Goal: Task Accomplishment & Management: Complete application form

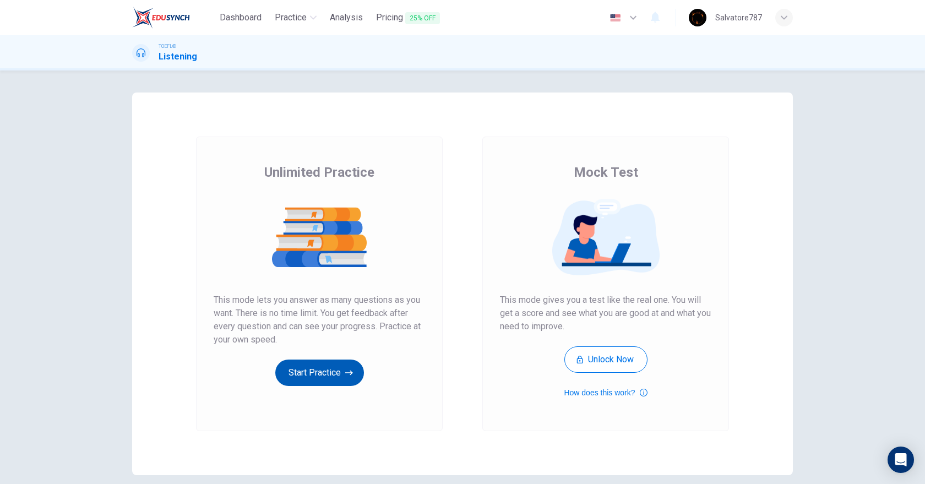
click at [330, 370] on button "Start Practice" at bounding box center [319, 373] width 89 height 26
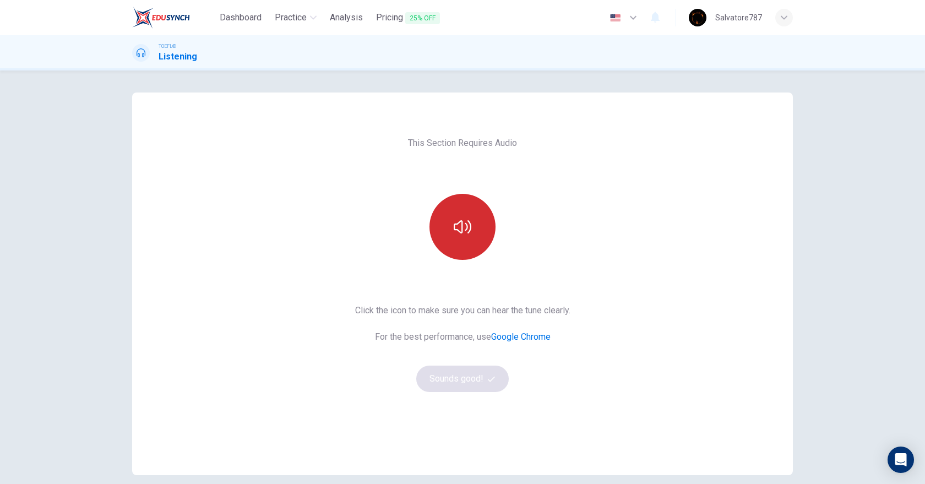
click at [434, 230] on button "button" at bounding box center [463, 227] width 66 height 66
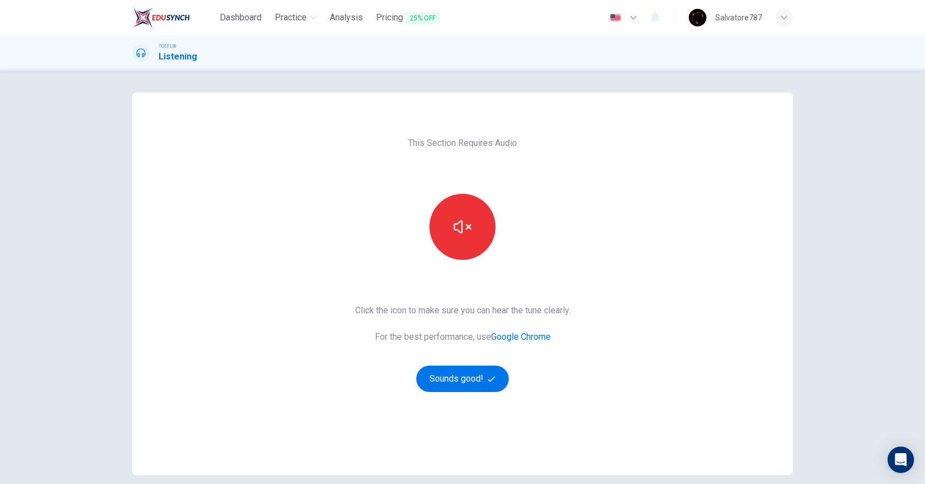
scroll to position [48, 0]
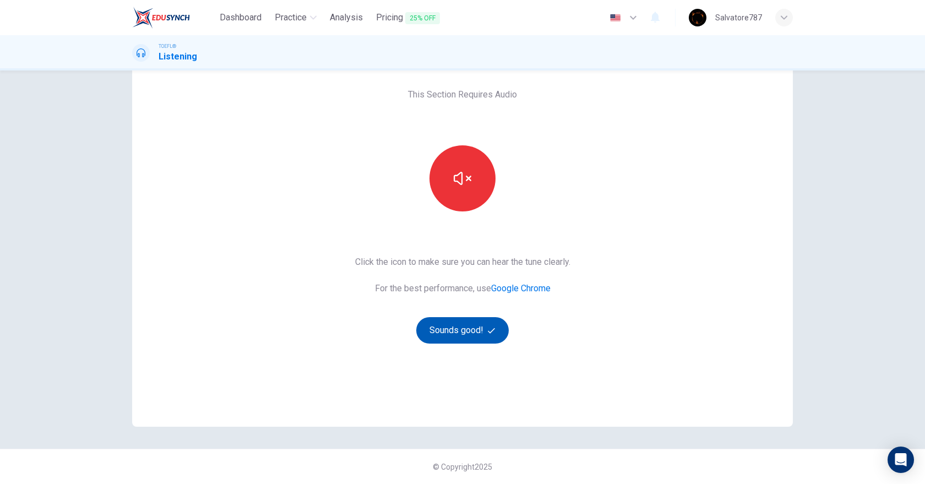
click at [429, 329] on button "Sounds good!" at bounding box center [462, 330] width 93 height 26
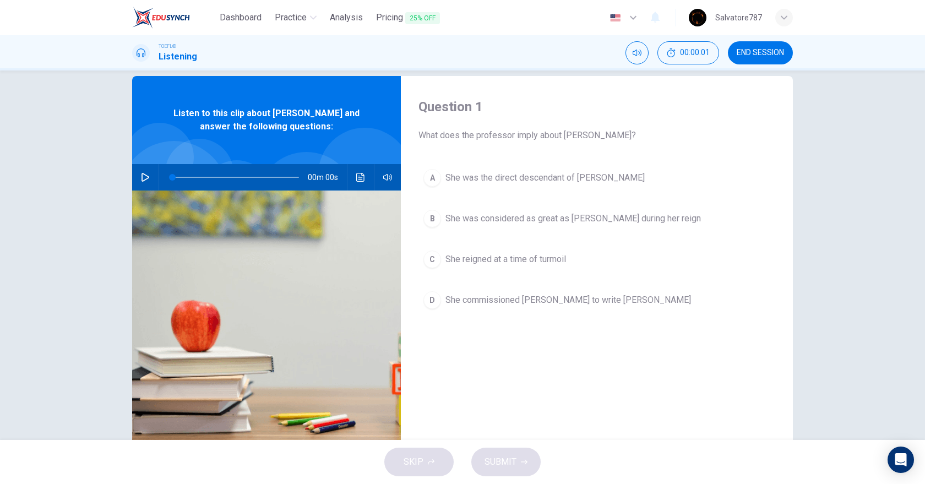
scroll to position [0, 0]
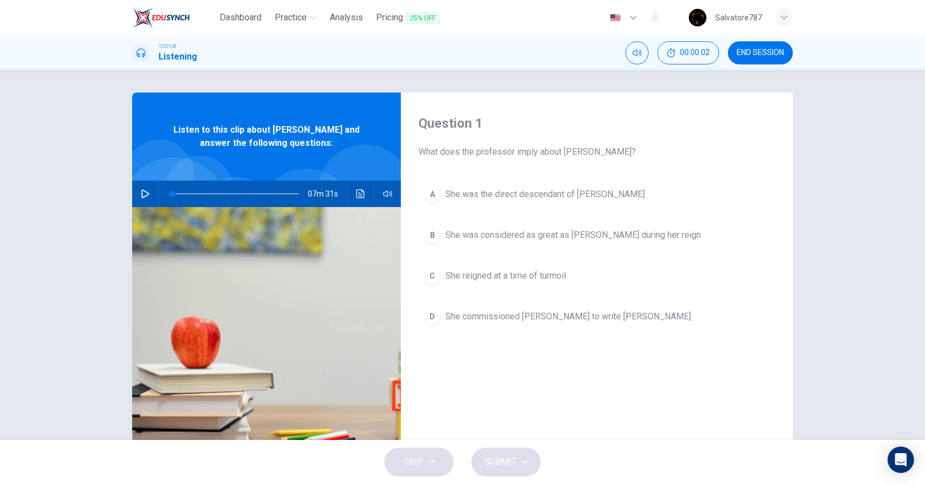
click at [138, 198] on button "button" at bounding box center [146, 194] width 18 height 26
click at [430, 239] on div "B" at bounding box center [433, 235] width 18 height 18
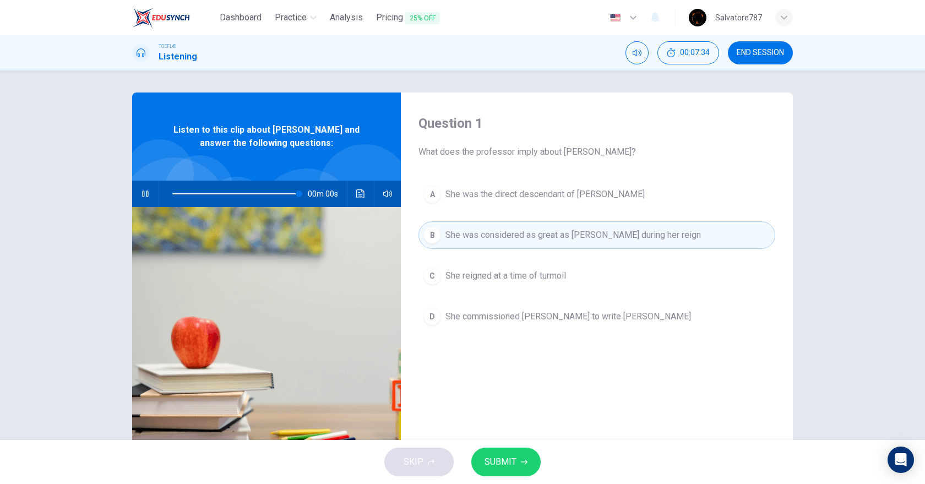
type input "0"
click at [499, 463] on span "SUBMIT" at bounding box center [501, 461] width 32 height 15
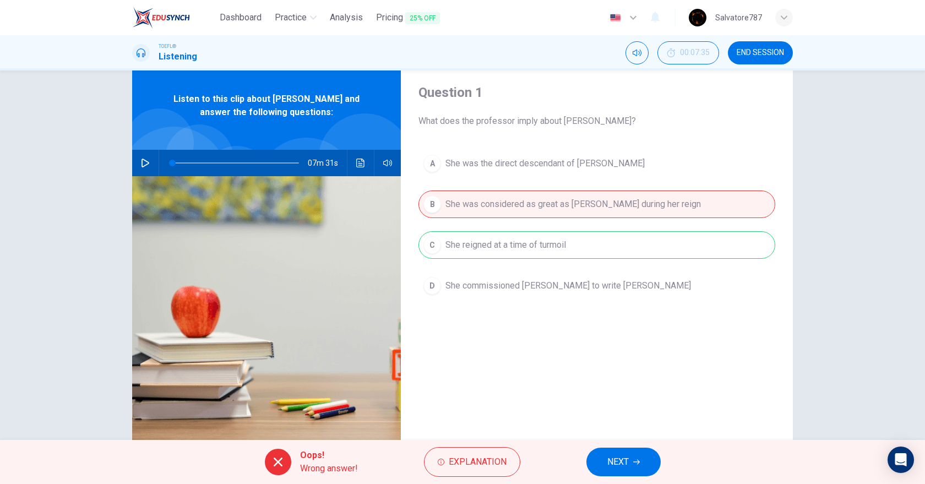
scroll to position [57, 0]
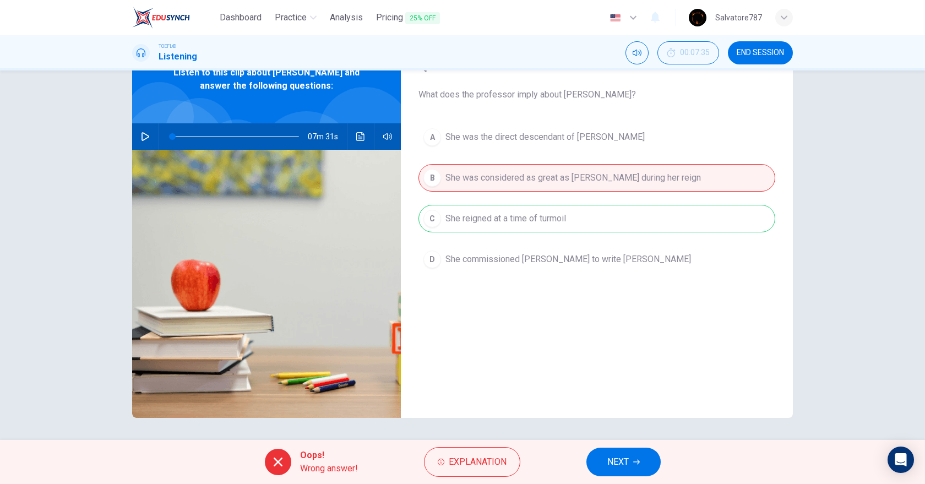
click at [609, 462] on span "NEXT" at bounding box center [618, 461] width 21 height 15
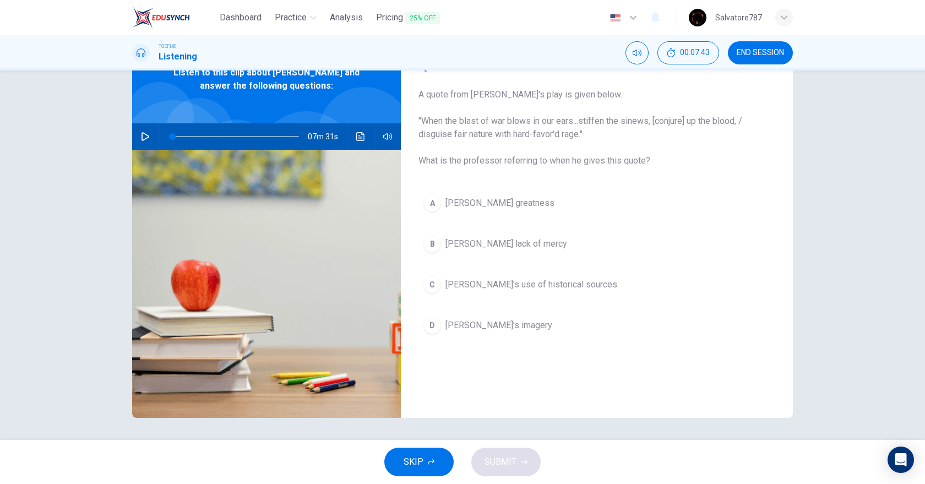
click at [499, 327] on span "Shakespeare's imagery" at bounding box center [499, 325] width 107 height 13
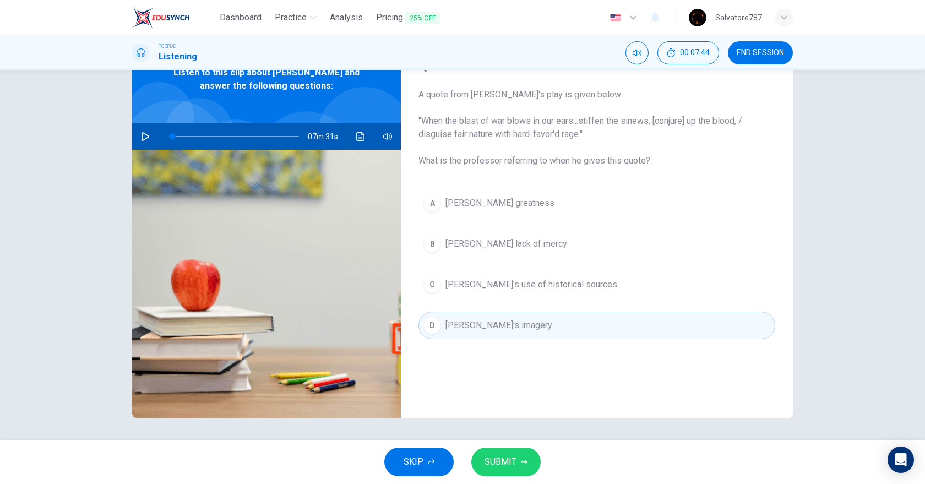
click at [493, 286] on span "Shakespeare's use of historical sources" at bounding box center [532, 284] width 172 height 13
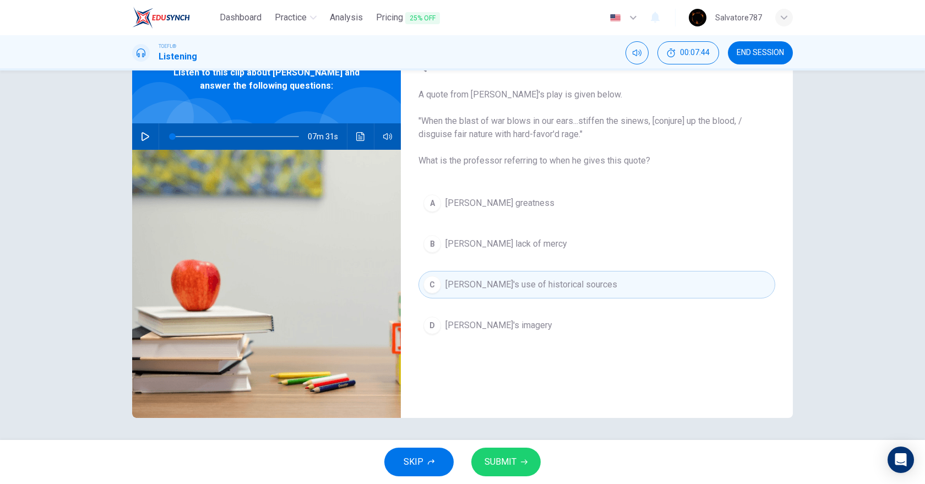
click at [490, 211] on button "A Henry's greatness" at bounding box center [597, 203] width 357 height 28
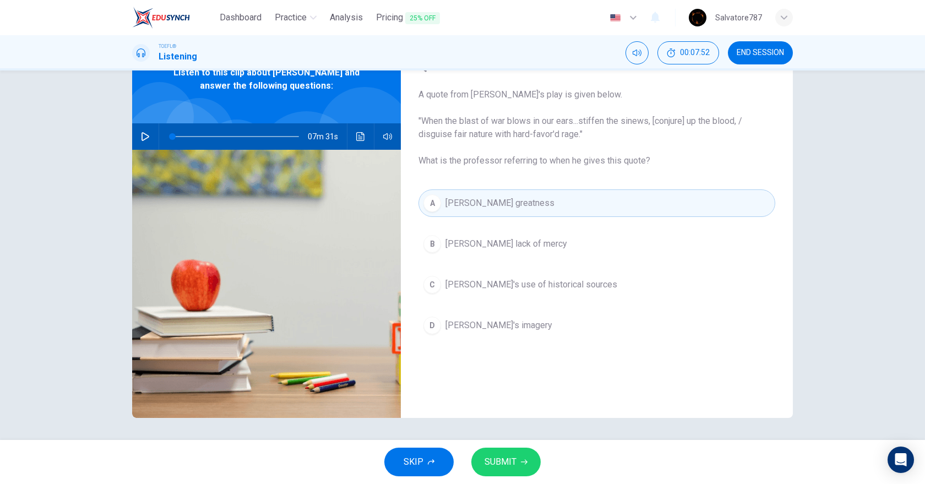
click at [510, 454] on button "SUBMIT" at bounding box center [505, 462] width 69 height 29
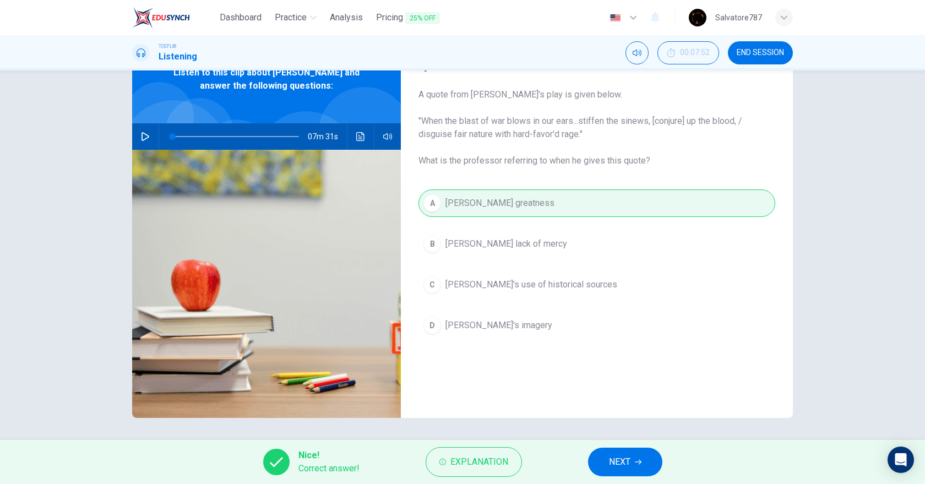
click at [611, 463] on span "NEXT" at bounding box center [619, 461] width 21 height 15
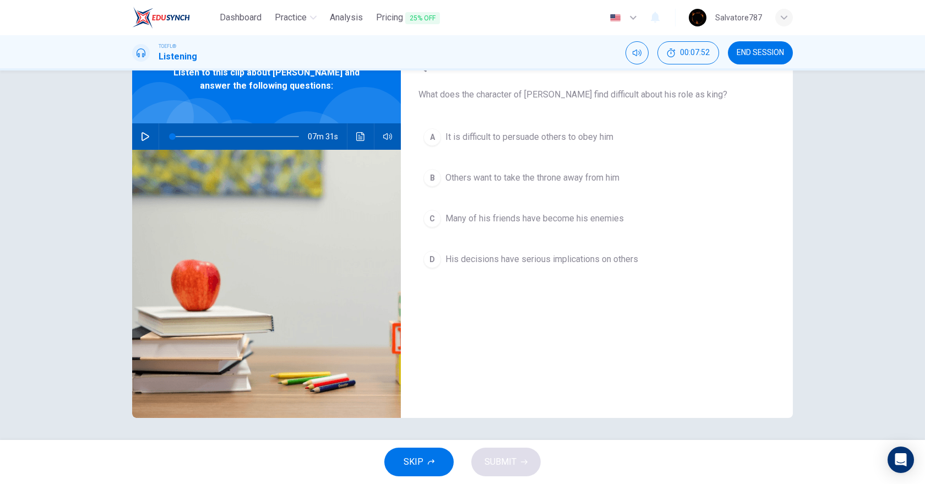
scroll to position [0, 0]
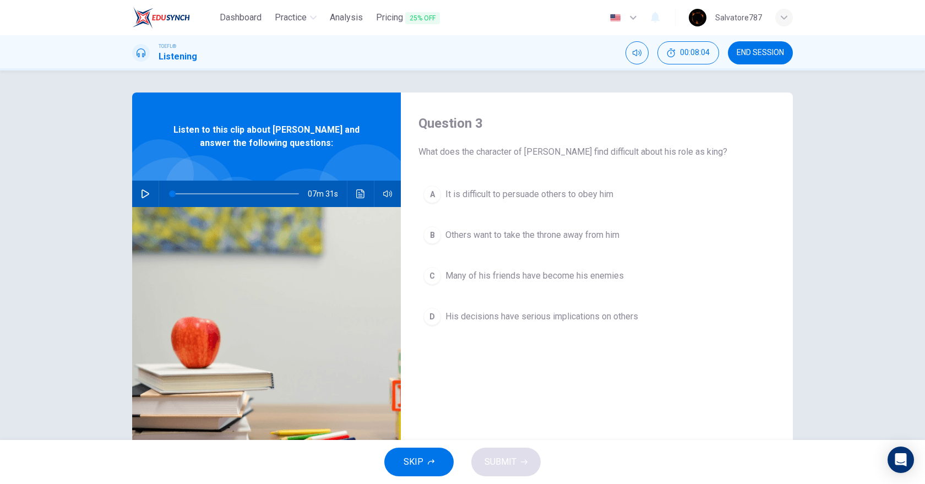
click at [465, 318] on span "His decisions have serious implications on others" at bounding box center [542, 316] width 193 height 13
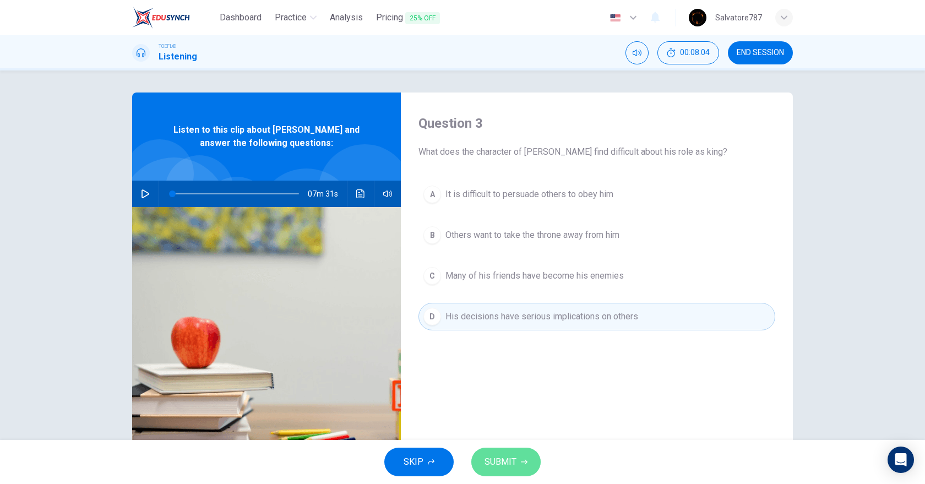
click at [486, 452] on button "SUBMIT" at bounding box center [505, 462] width 69 height 29
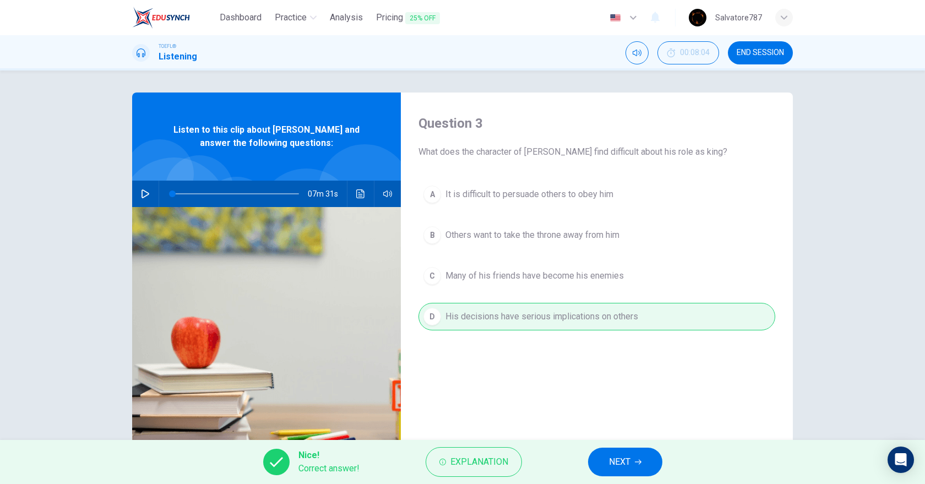
click at [616, 460] on span "NEXT" at bounding box center [619, 461] width 21 height 15
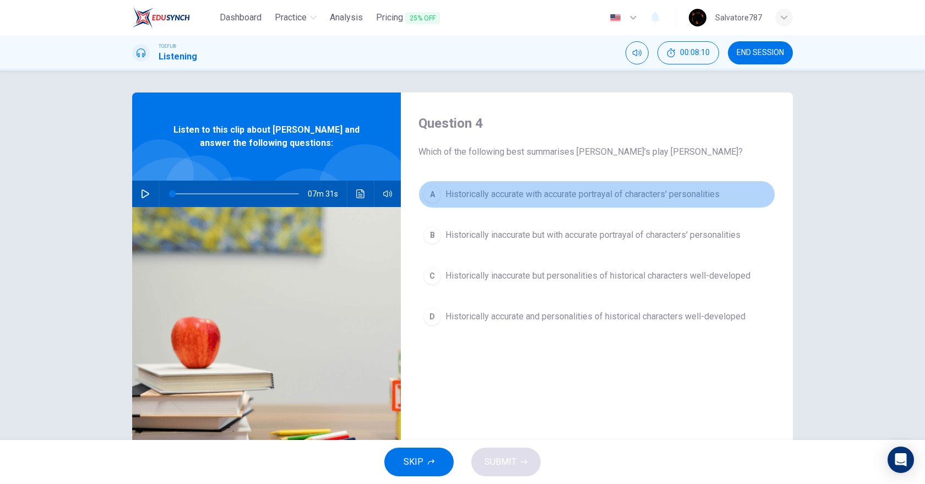
click at [487, 195] on span "Historically accurate with accurate portrayal of characters' personalities" at bounding box center [583, 194] width 274 height 13
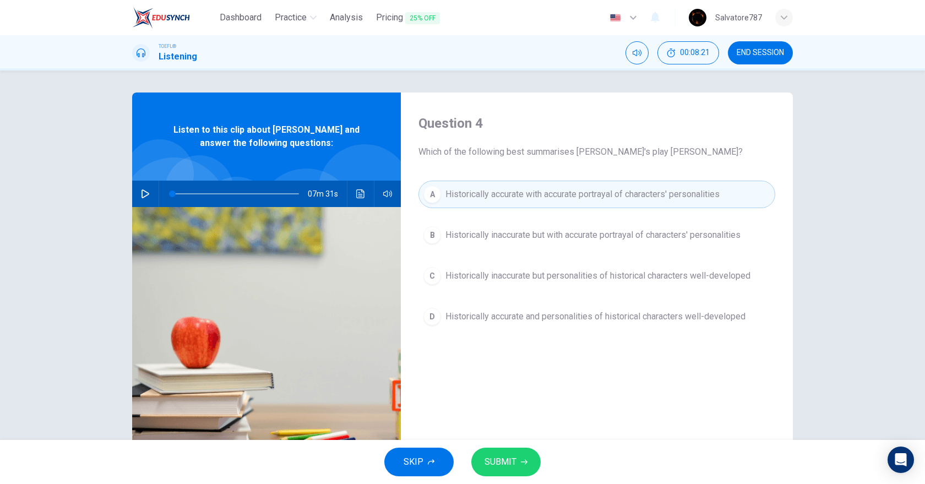
click at [466, 318] on span "Historically accurate and personalities of historical characters well-developed" at bounding box center [596, 316] width 300 height 13
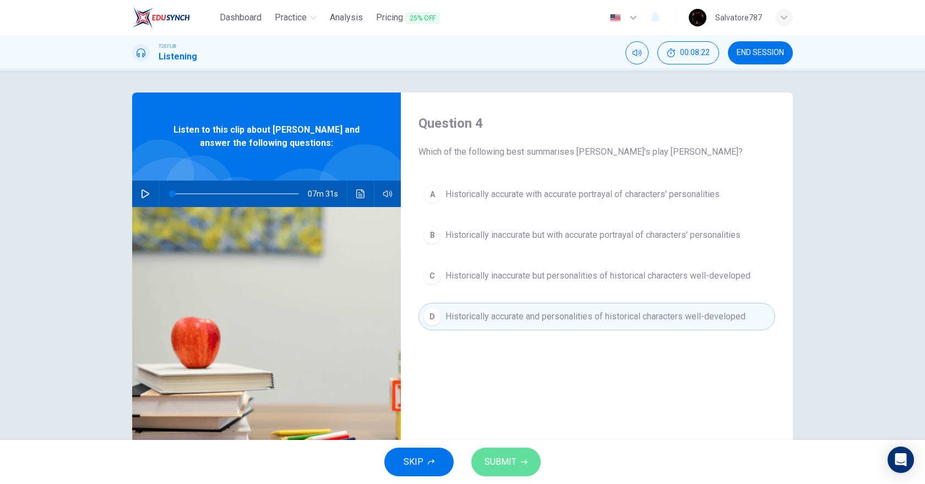
click at [516, 463] on span "SUBMIT" at bounding box center [501, 461] width 32 height 15
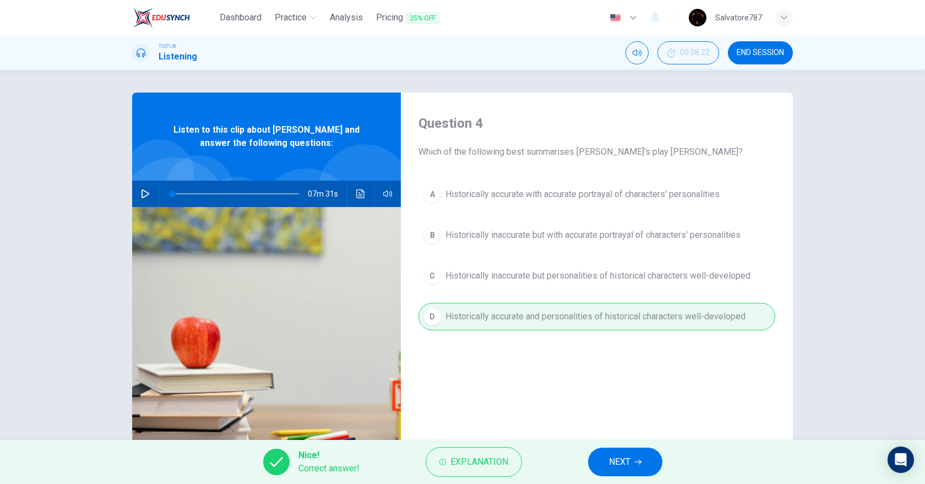
click at [633, 470] on button "NEXT" at bounding box center [625, 462] width 74 height 29
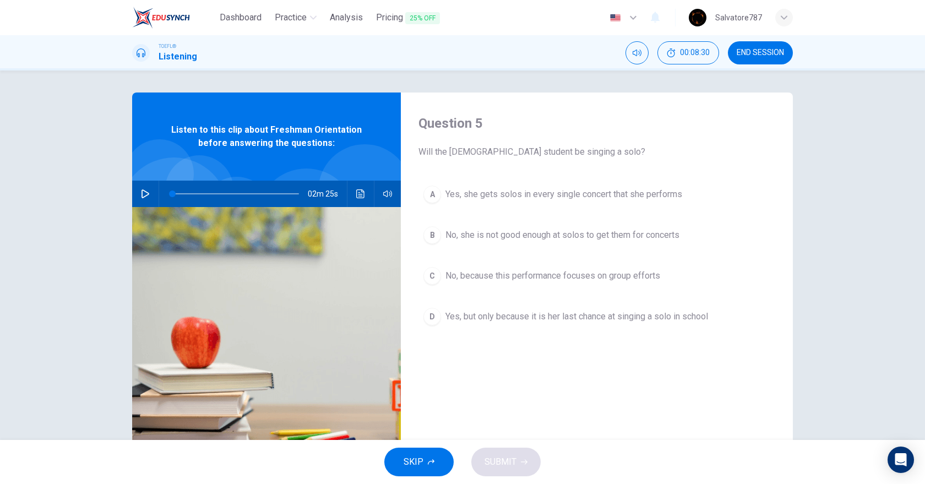
click at [748, 53] on span "END SESSION" at bounding box center [760, 52] width 47 height 9
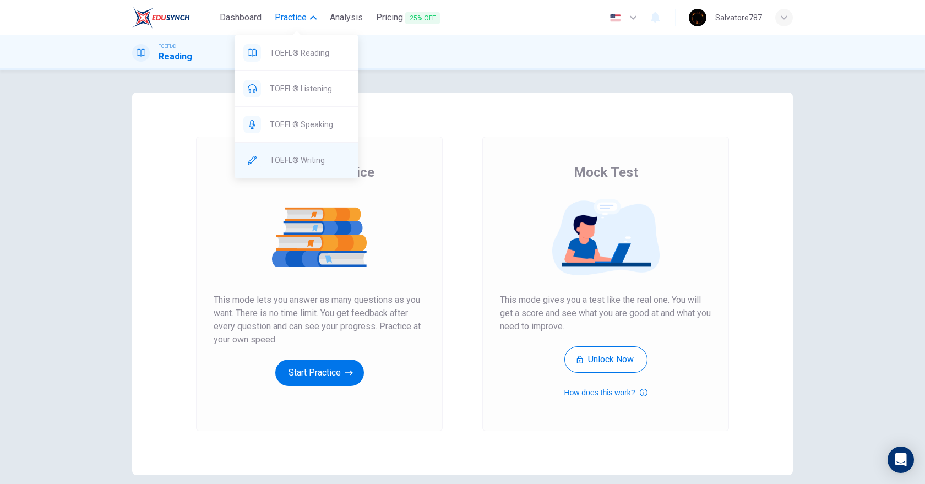
click at [306, 164] on span "TOEFL® Writing" at bounding box center [310, 160] width 80 height 13
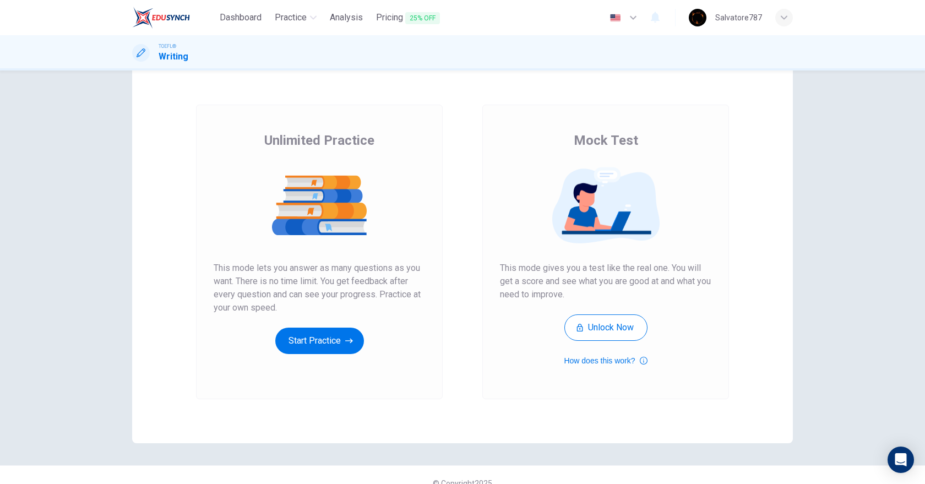
scroll to position [48, 0]
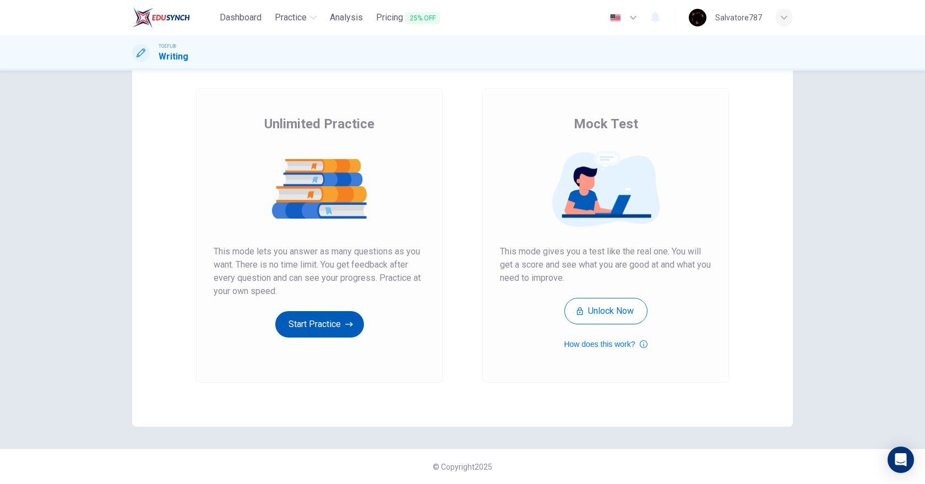
click at [318, 317] on button "Start Practice" at bounding box center [319, 324] width 89 height 26
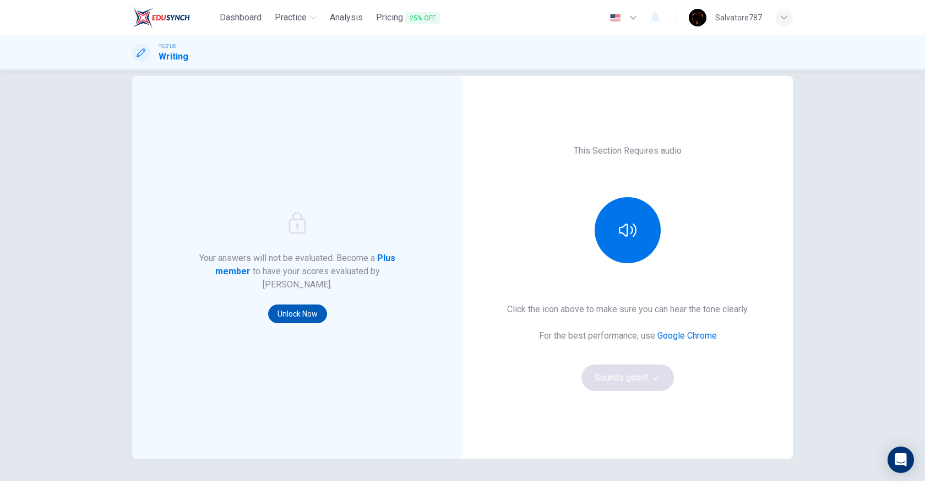
scroll to position [0, 0]
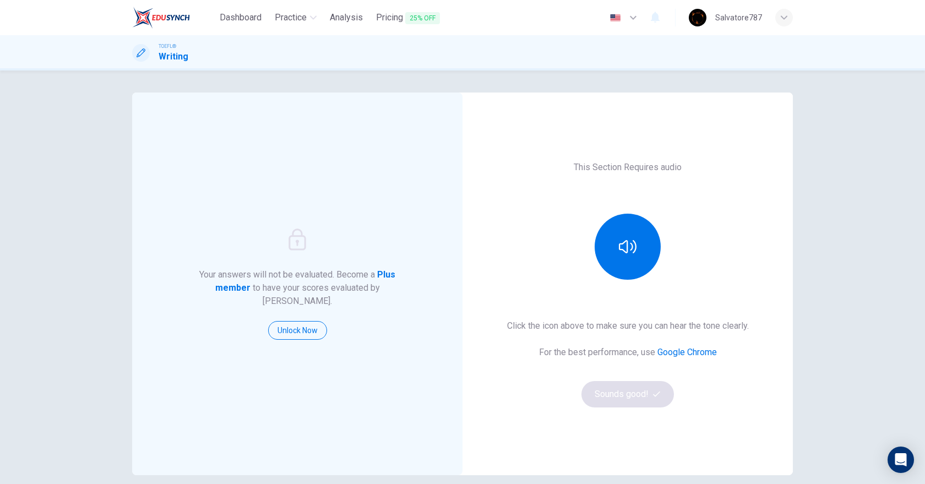
click at [623, 284] on div "This Section Requires audio Click the icon above to make sure you can hear the …" at bounding box center [628, 284] width 330 height 383
click at [615, 247] on button "button" at bounding box center [628, 247] width 66 height 66
click at [608, 386] on button "Sounds good!" at bounding box center [628, 394] width 93 height 26
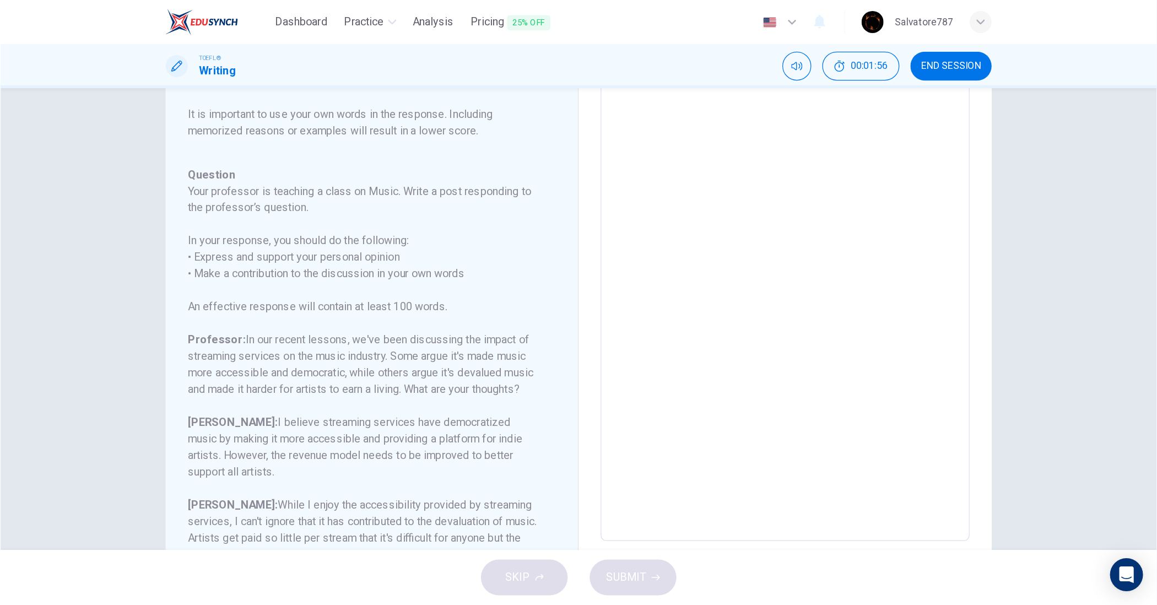
scroll to position [161, 0]
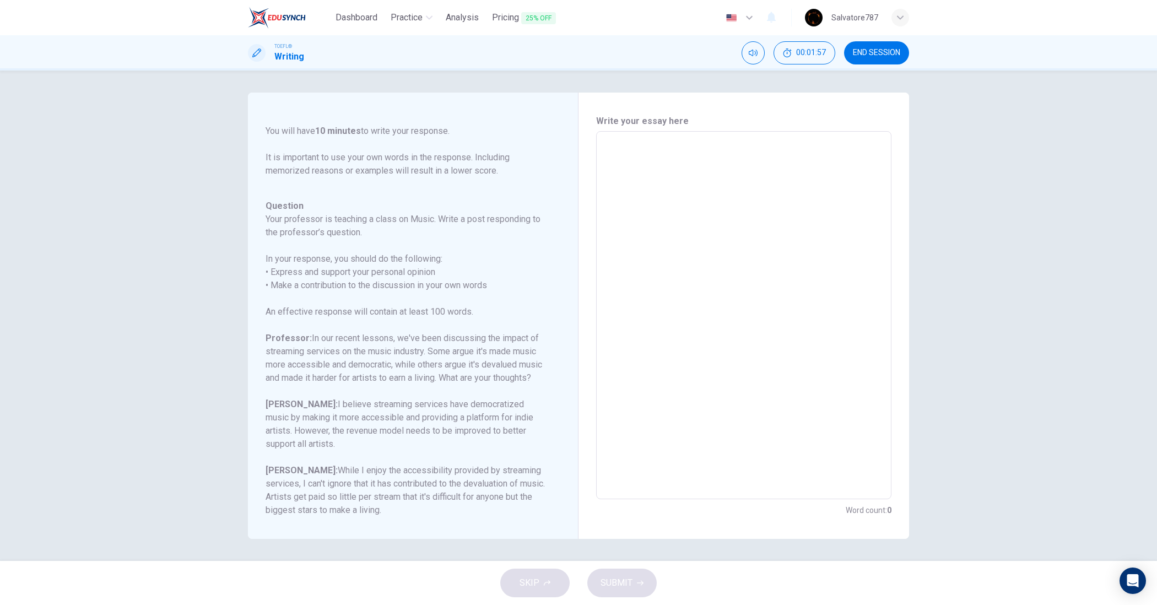
click at [745, 375] on textarea at bounding box center [744, 315] width 280 height 350
drag, startPoint x: 327, startPoint y: 403, endPoint x: 394, endPoint y: 412, distance: 68.3
click at [388, 412] on h6 "[PERSON_NAME]: I believe streaming services have democratized music by making i…" at bounding box center [405, 424] width 281 height 53
click at [806, 265] on textarea at bounding box center [744, 315] width 280 height 350
type textarea "Y"
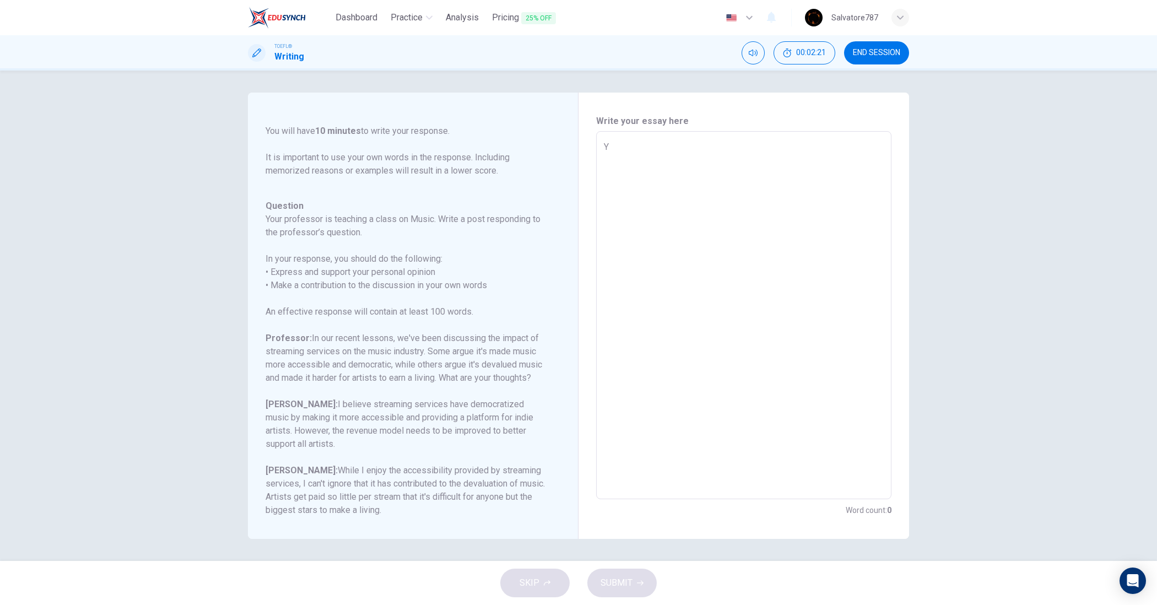
type textarea "x"
type textarea "Yo"
type textarea "x"
type textarea "You"
type textarea "x"
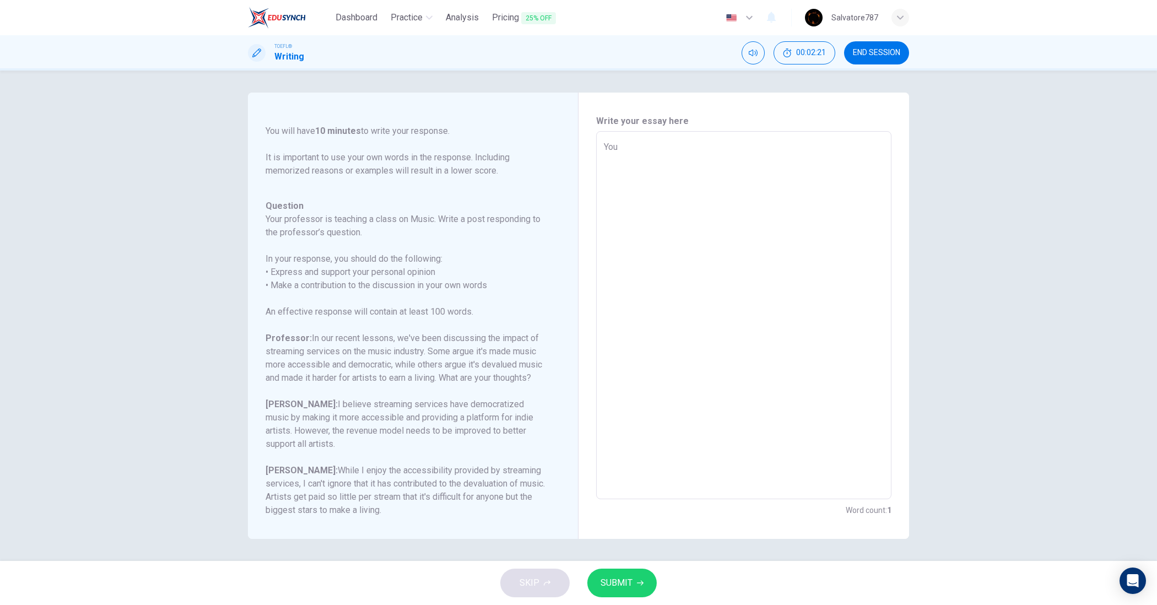
type textarea "You"
type textarea "x"
type textarea "You c"
type textarea "x"
type textarea "You ca"
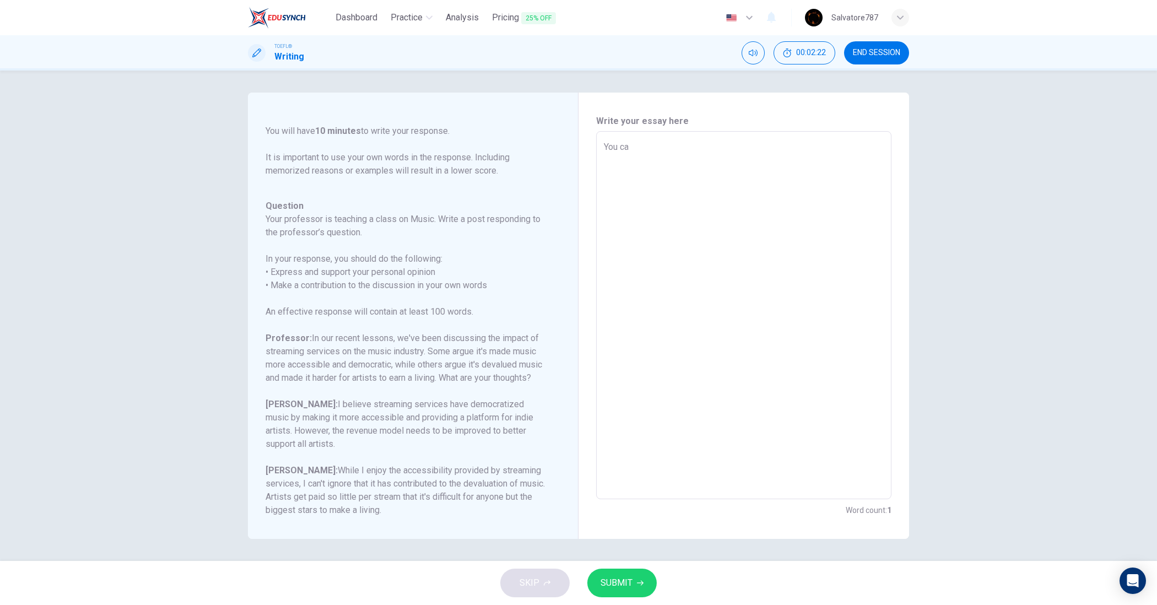
type textarea "x"
type textarea "You can"
type textarea "x"
type textarea "You cant"
type textarea "x"
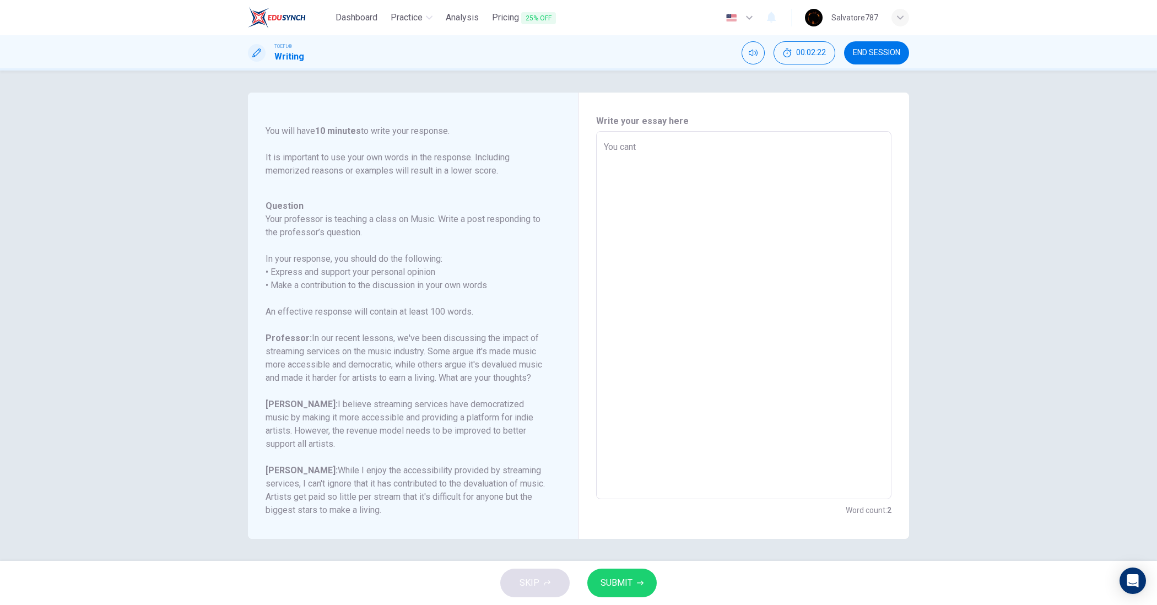
type textarea "You can"
type textarea "x"
type textarea "You can'"
type textarea "x"
type textarea "You can't"
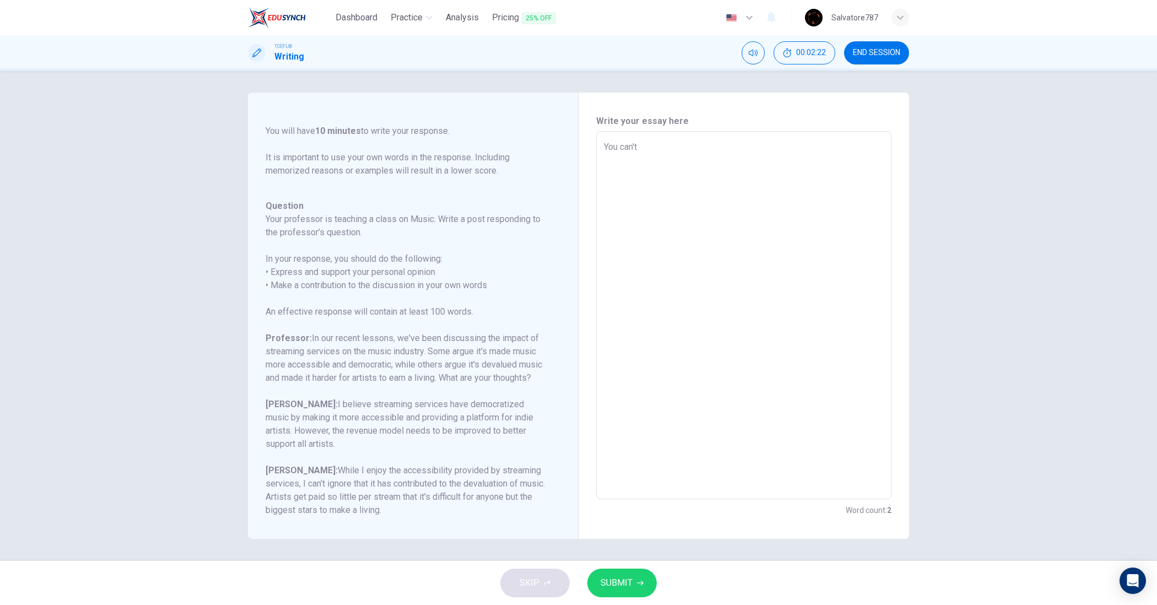
type textarea "x"
type textarea "You can't"
type textarea "x"
type textarea "You can't d"
type textarea "x"
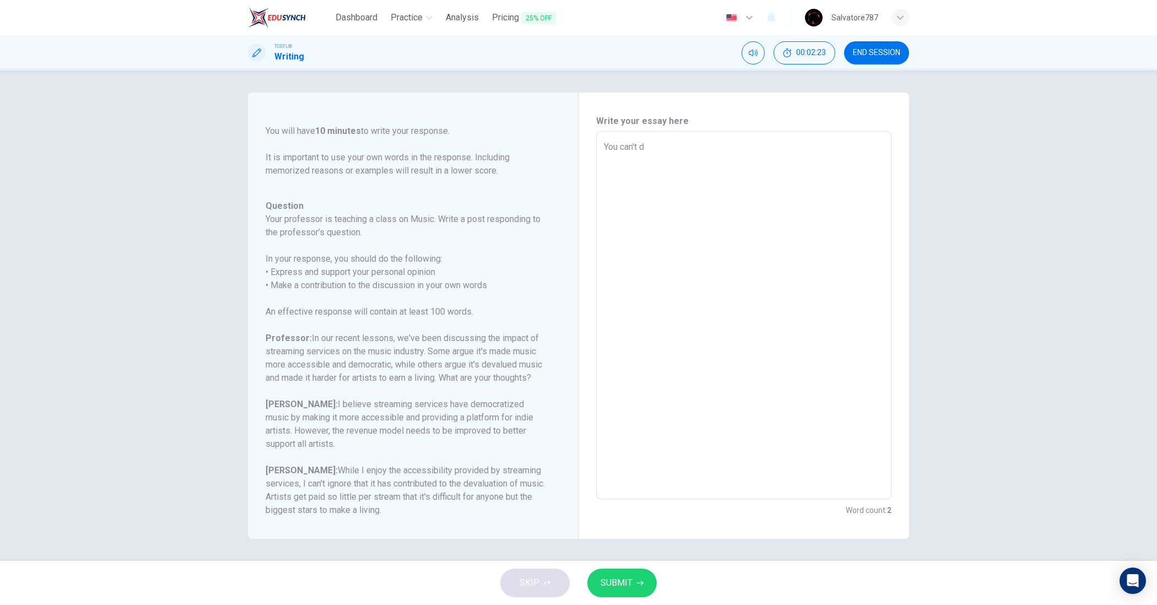
type textarea "You can't de"
type textarea "x"
type textarea "You can't den"
type textarea "x"
type textarea "You can't deny"
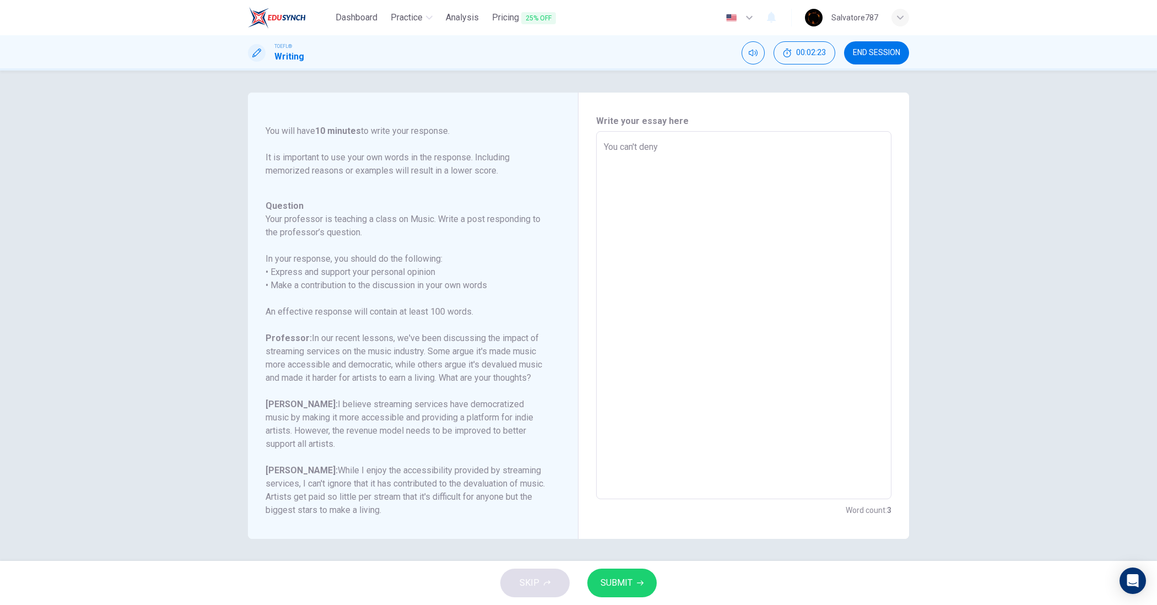
type textarea "x"
type textarea "You can't deny"
type textarea "x"
type textarea "You can't"
type textarea "x"
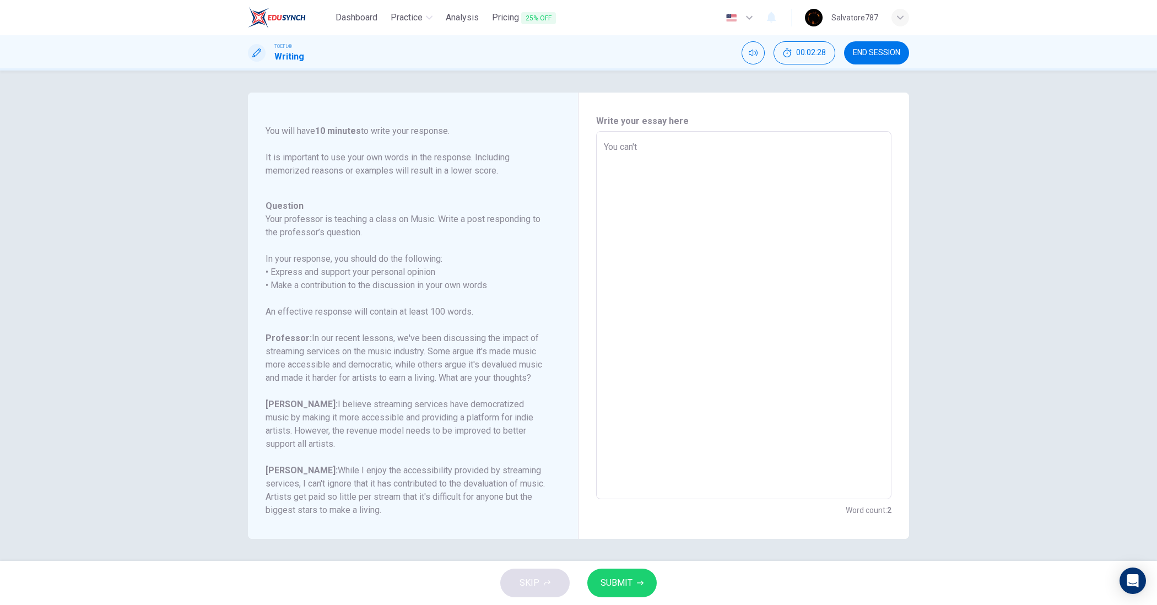
type textarea "You"
type textarea "x"
type textarea "S"
type textarea "x"
type textarea "St"
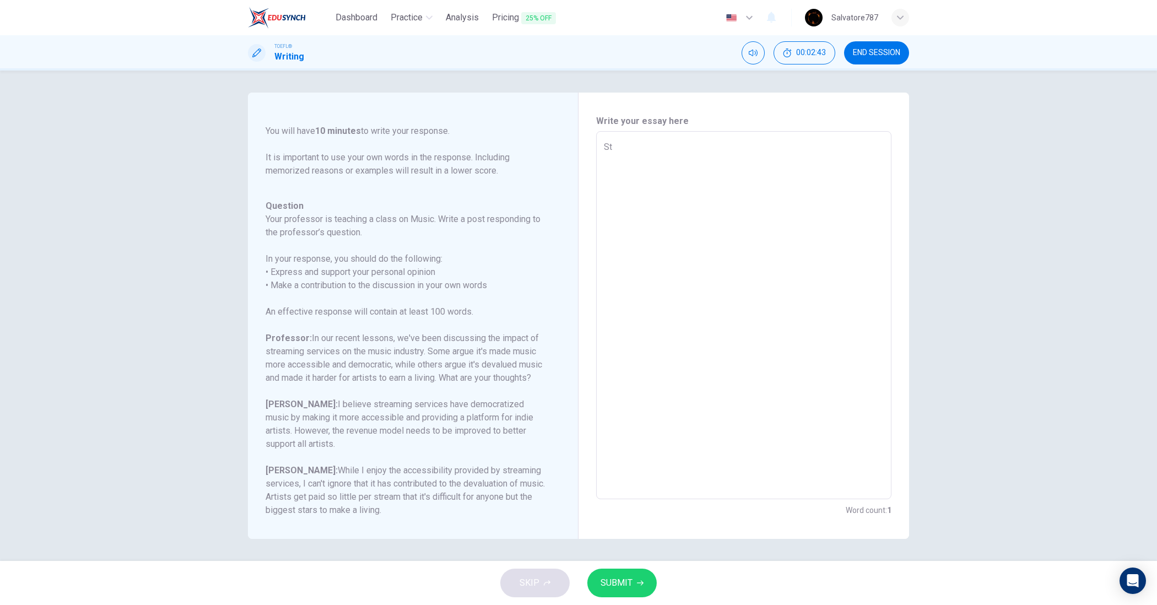
type textarea "x"
type textarea "Ste"
type textarea "x"
type textarea "Ster"
type textarea "x"
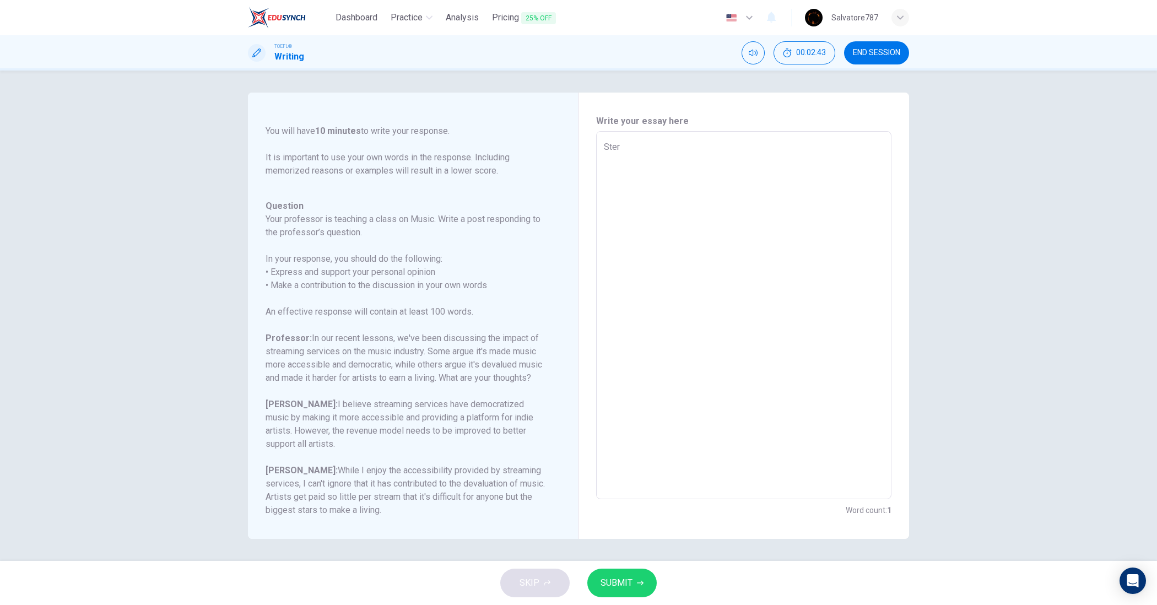
type textarea "Stera"
type textarea "x"
type textarea "Ster"
type textarea "x"
type textarea "Ste"
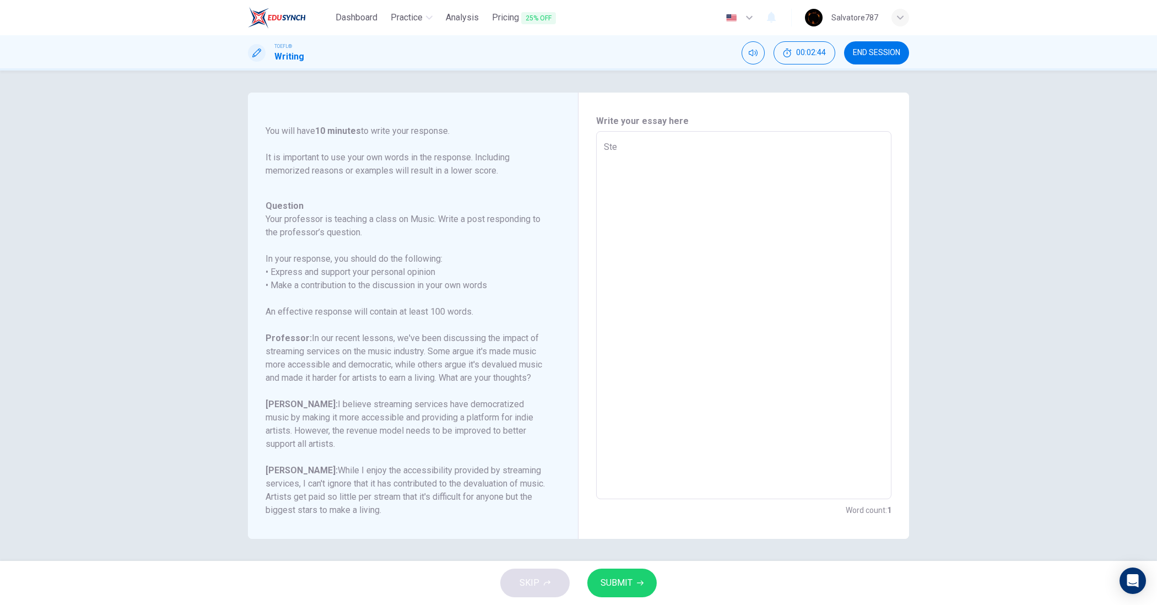
type textarea "x"
type textarea "St"
type textarea "x"
type textarea "Str"
type textarea "x"
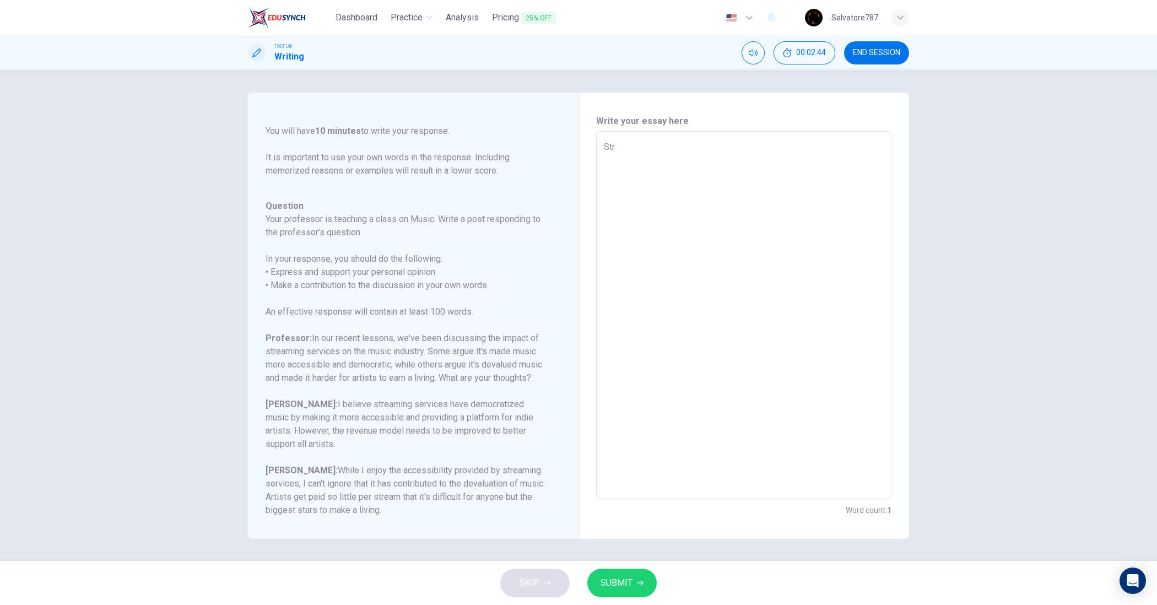
type textarea "Stre"
type textarea "x"
type textarea "Strea"
type textarea "x"
type textarea "I"
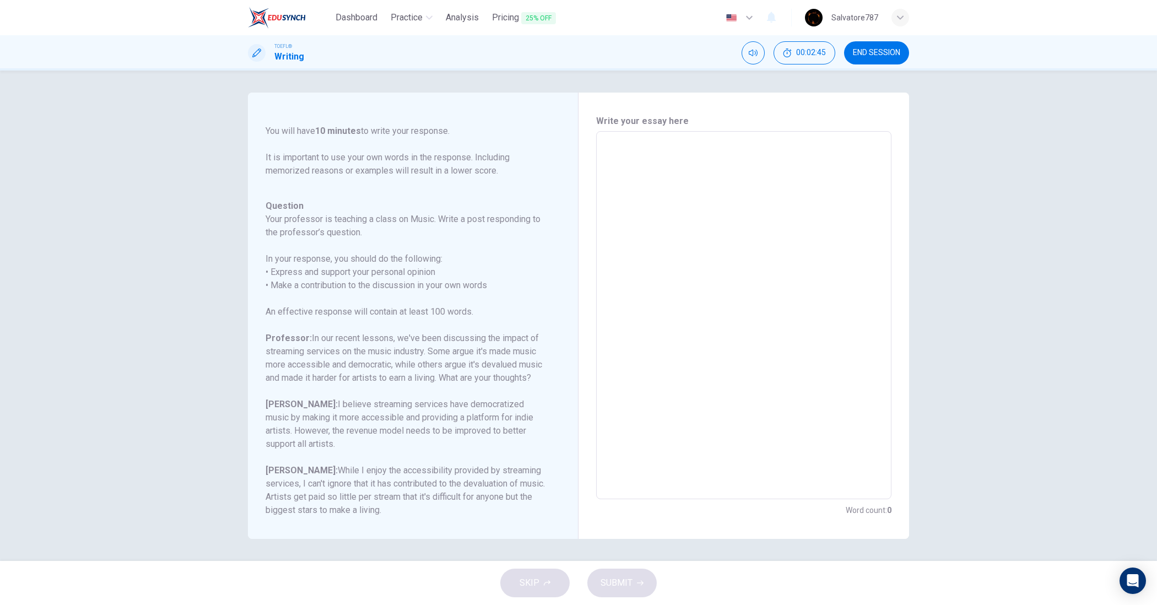
type textarea "x"
type textarea "I"
type textarea "x"
type textarea "I h"
type textarea "x"
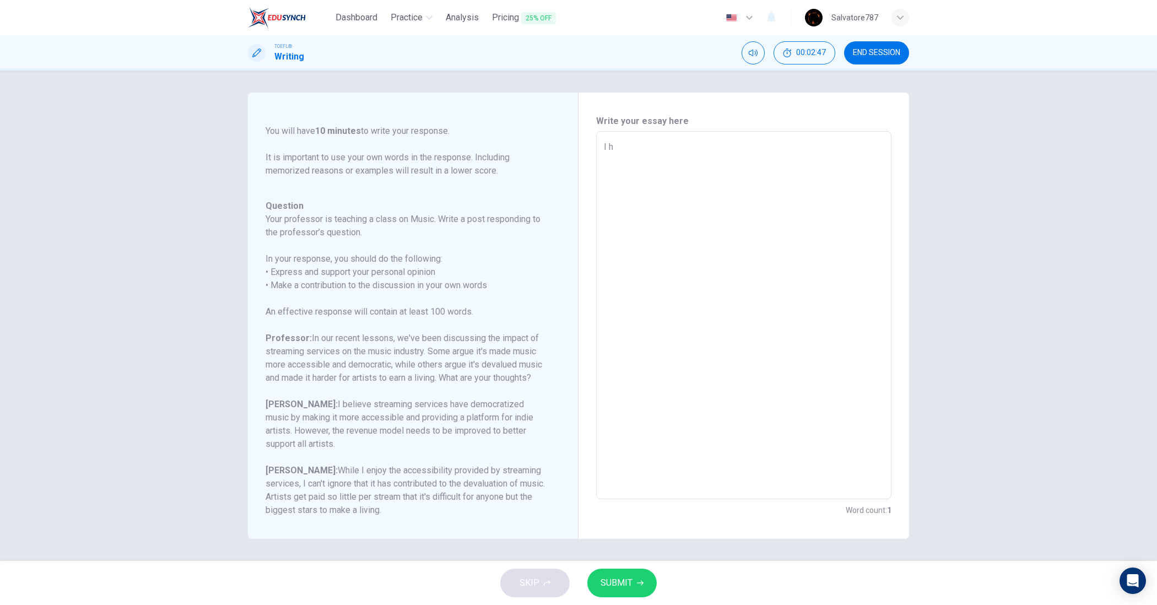
type textarea "I hr"
type textarea "x"
type textarea "I hra"
type textarea "x"
type textarea "I hrar"
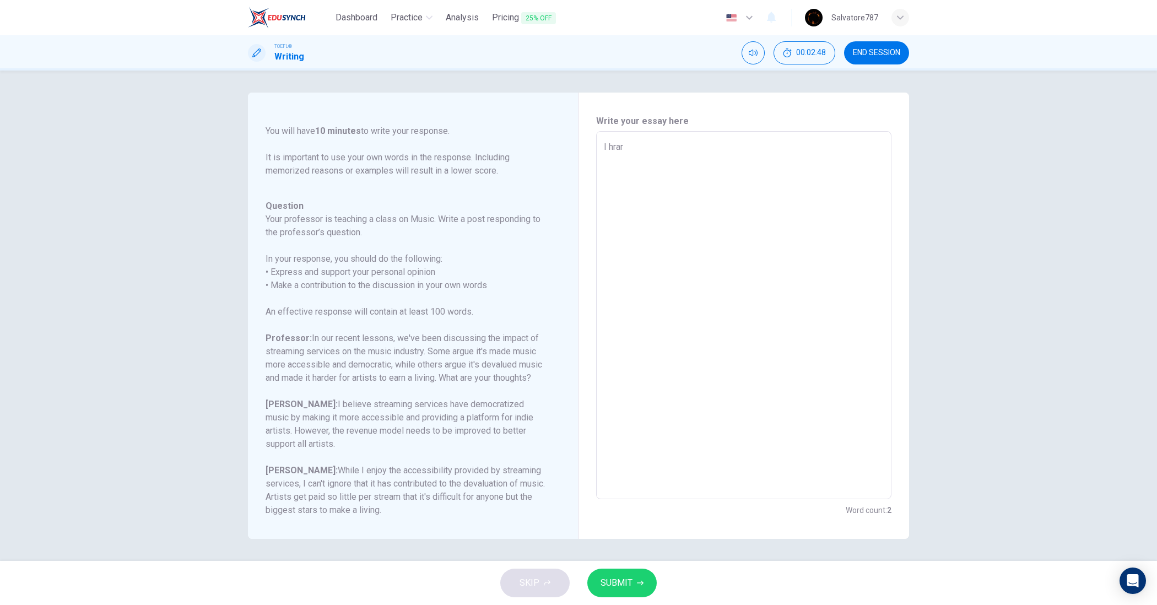
type textarea "x"
type textarea "I hrart"
type textarea "x"
type textarea "I hrar"
type textarea "x"
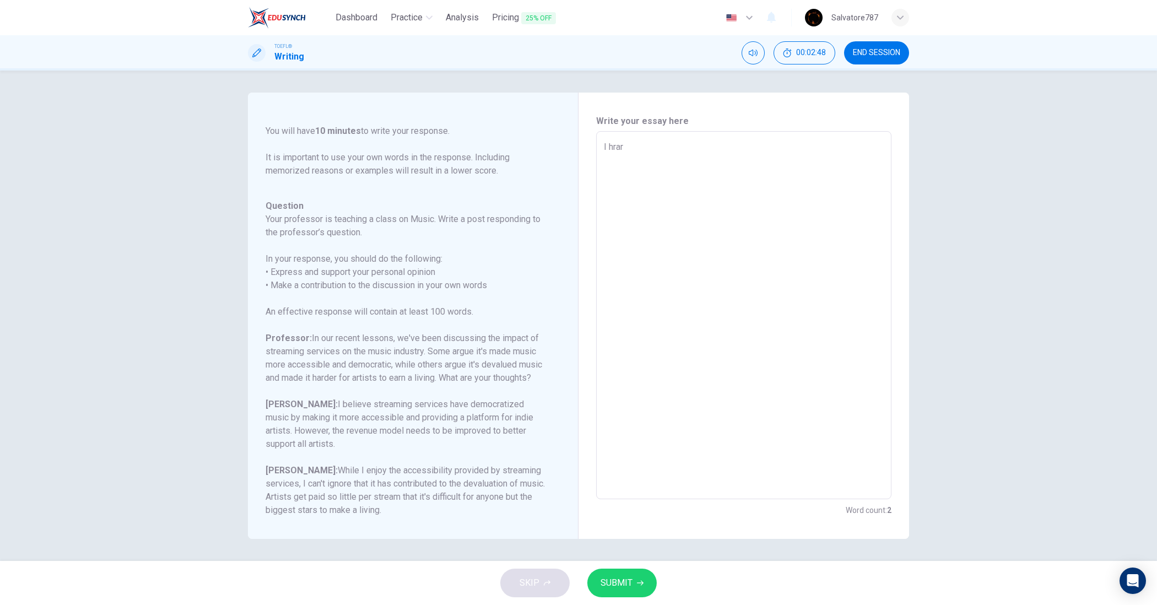
type textarea "I hra"
type textarea "x"
type textarea "I hr"
type textarea "x"
type textarea "I h"
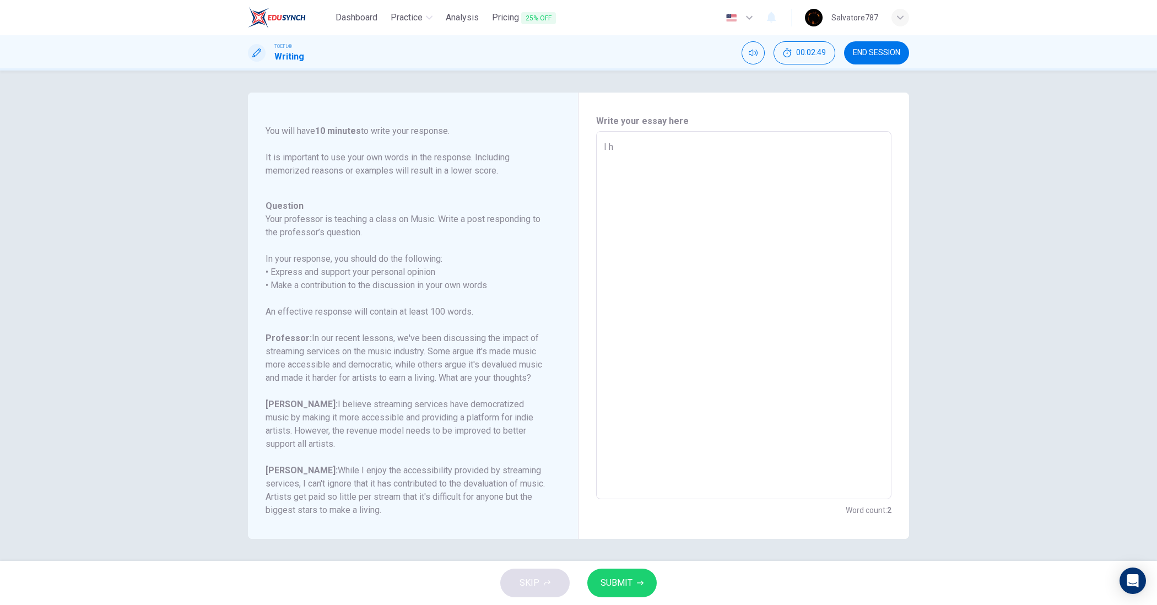
type textarea "x"
type textarea "I he"
type textarea "x"
type textarea "I hea"
type textarea "x"
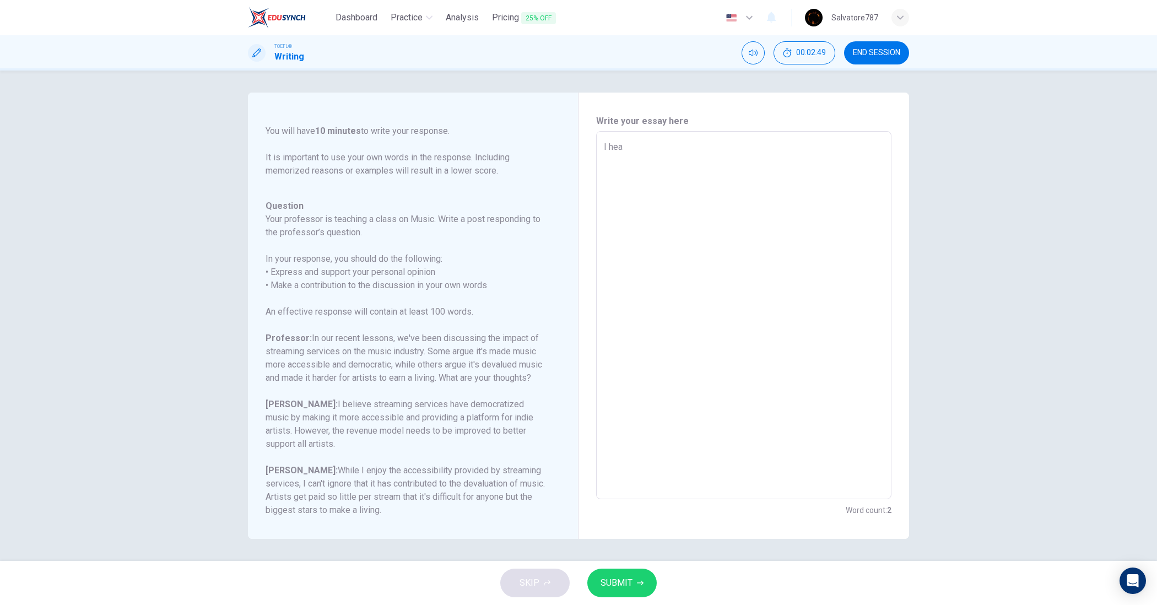
type textarea "I hear"
type textarea "x"
type textarea "I heart"
type textarea "x"
type textarea "I heartl"
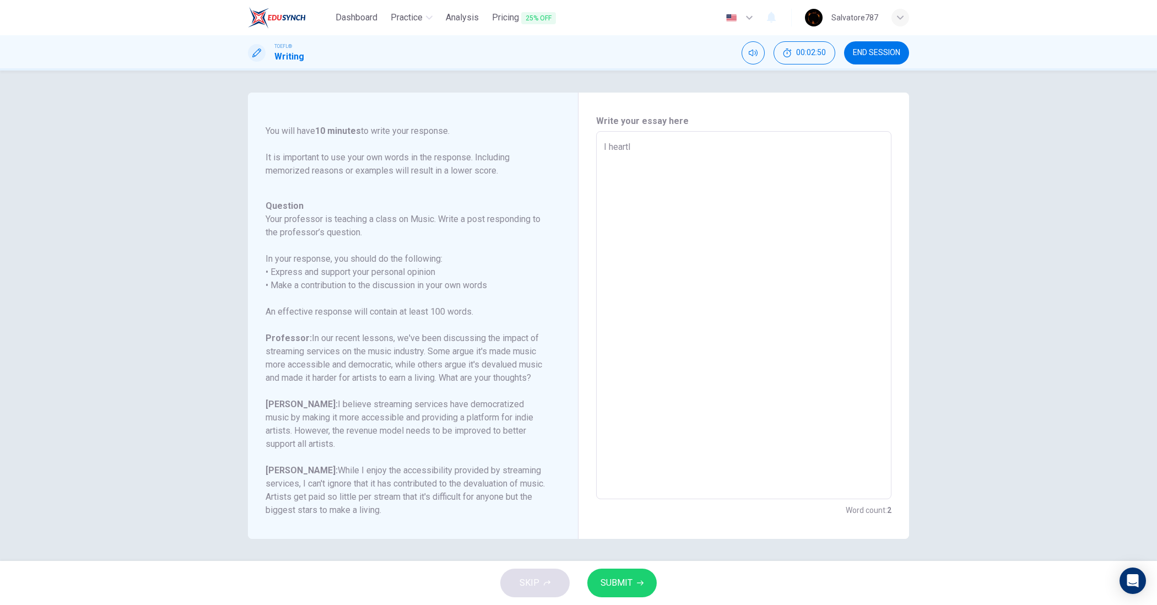
type textarea "x"
type textarea "I heartly"
type textarea "x"
type textarea "I heartly"
type textarea "x"
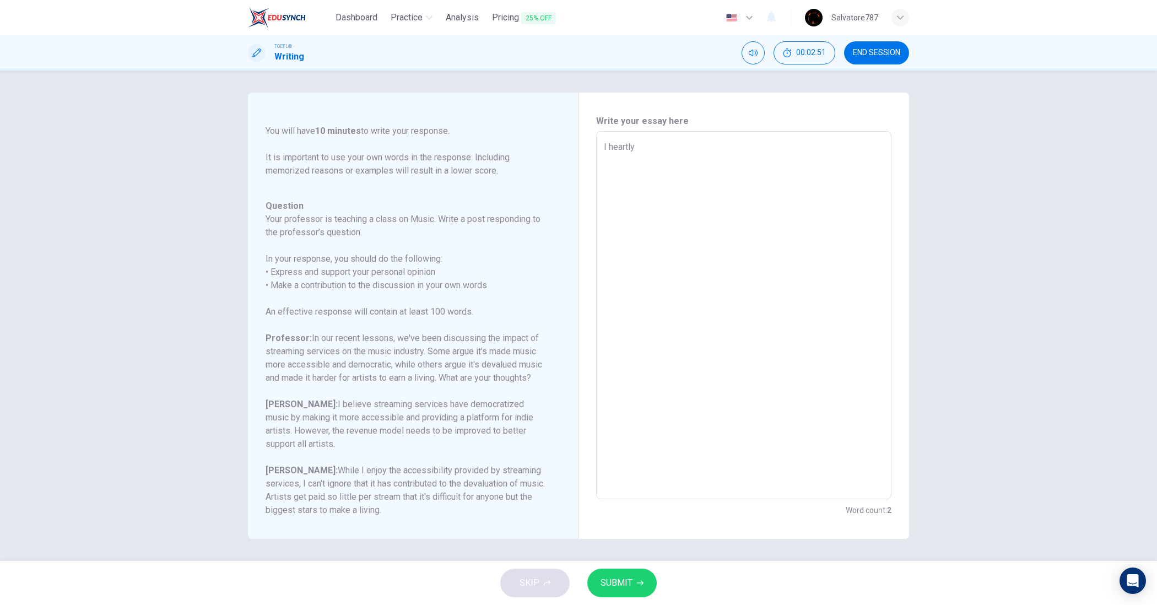
type textarea "I heartly b"
type textarea "x"
type textarea "I heartly be"
type textarea "x"
type textarea "I heartly bel"
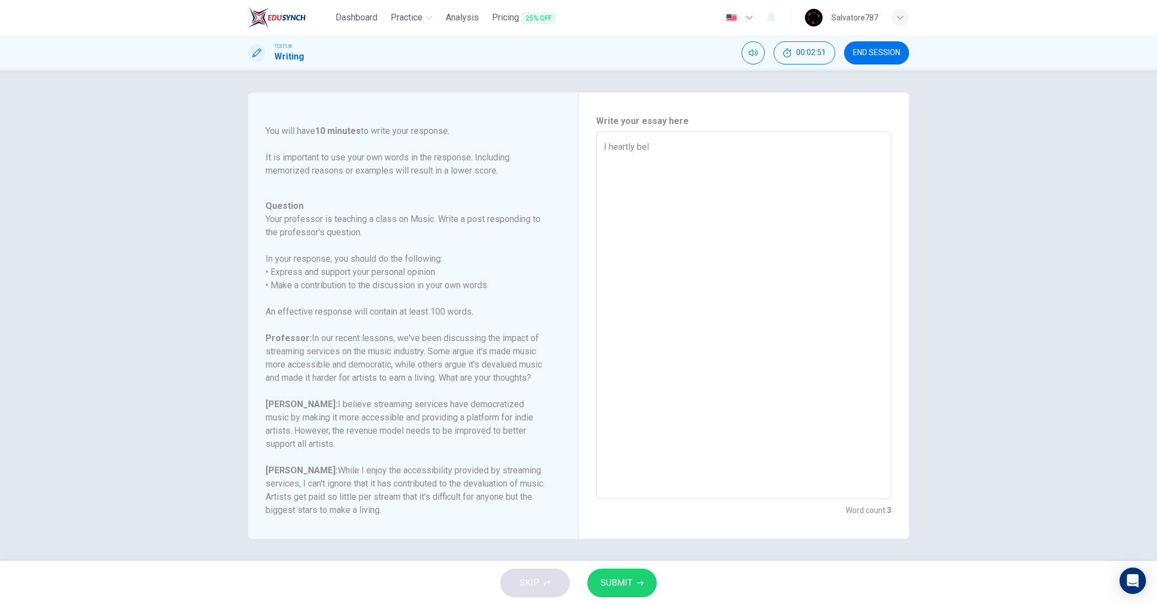
type textarea "x"
type textarea "I heartly beli"
type textarea "x"
type textarea "I heartly belie"
type textarea "x"
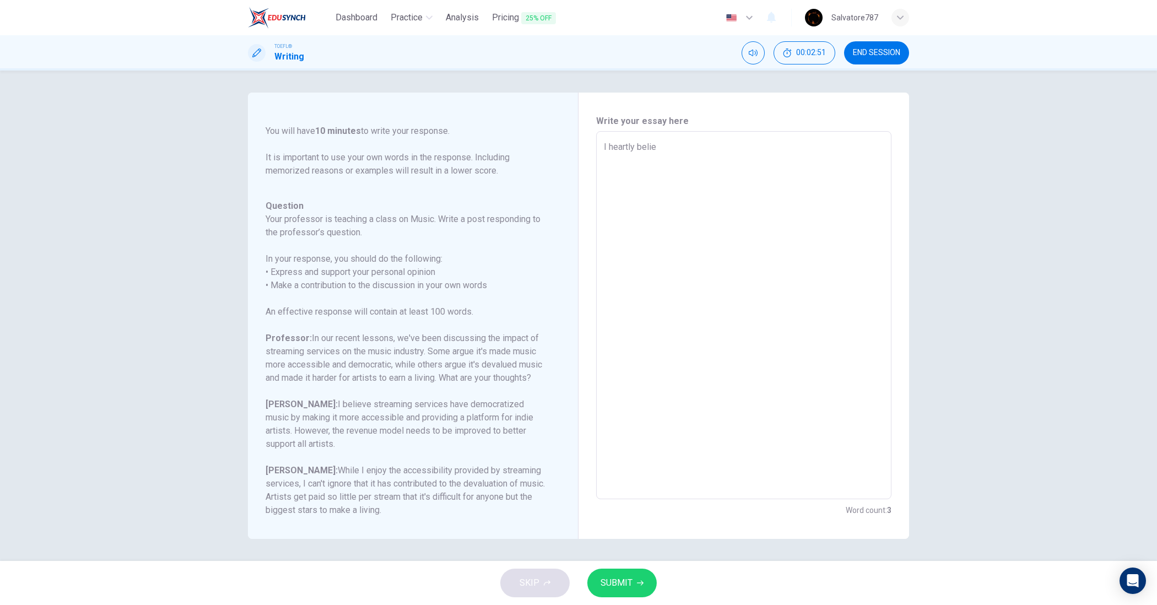
type textarea "I heartly believ"
type textarea "x"
type textarea "I heartly believe"
type textarea "x"
type textarea "I heartly believe"
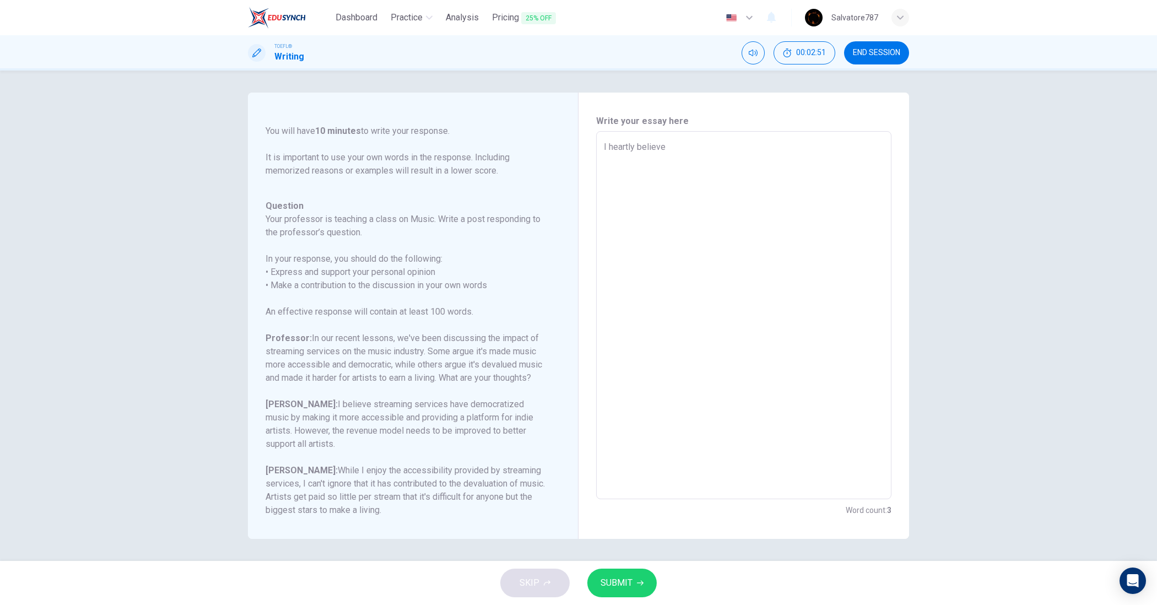
type textarea "x"
type textarea "I heartly believe t"
type textarea "x"
type textarea "I heartly believe th"
type textarea "x"
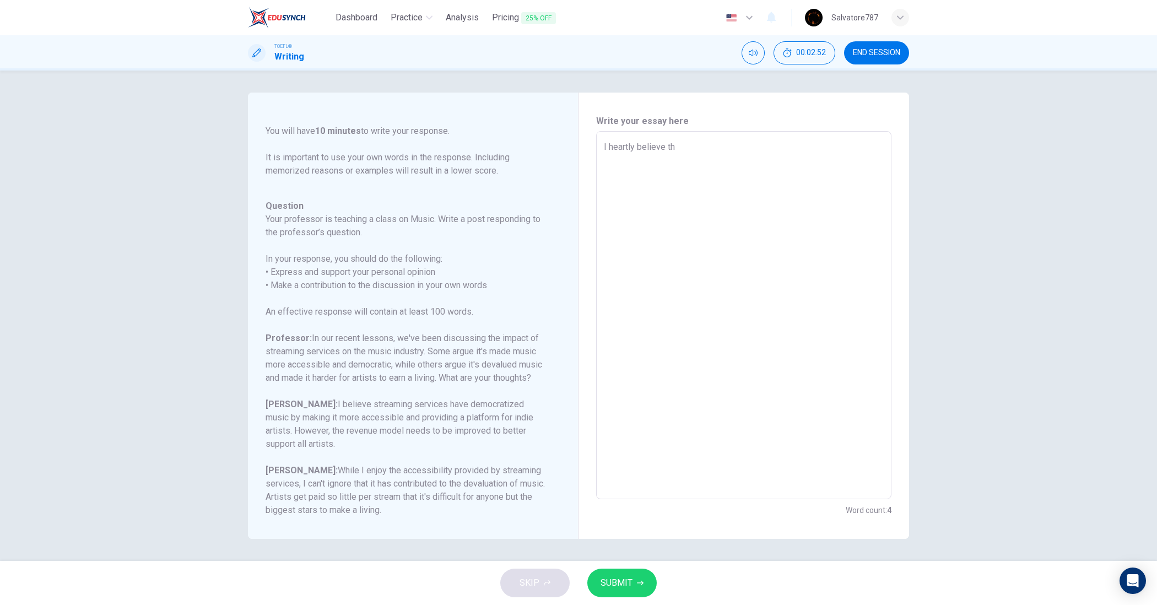
type textarea "I heartly believe tha"
type textarea "x"
type textarea "I heartly believe that"
type textarea "x"
type textarea "I heartly believe that"
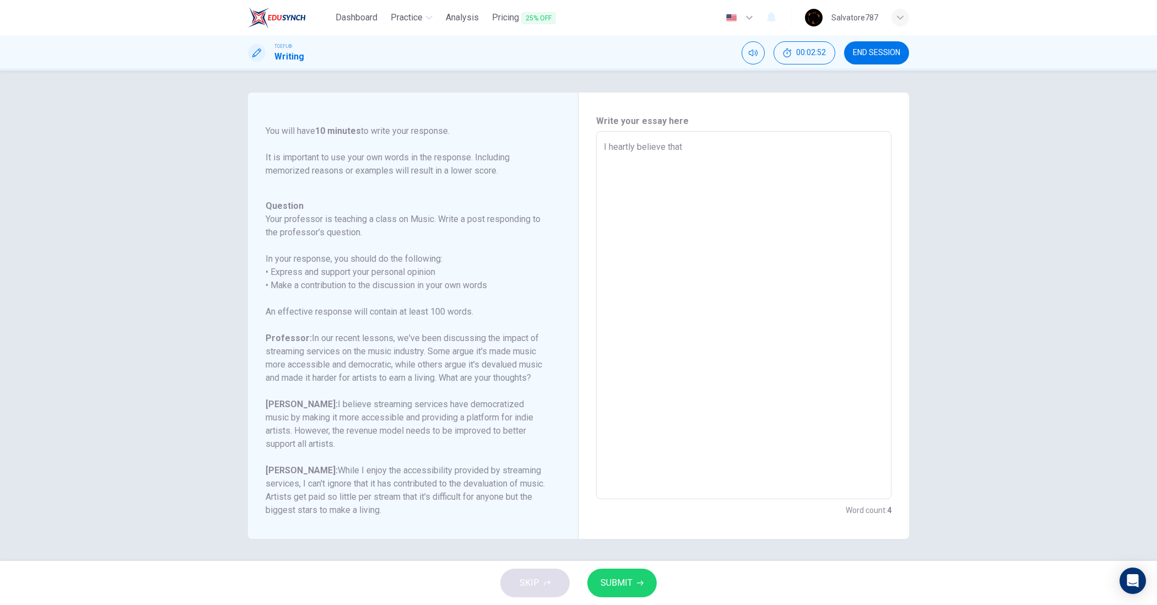
type textarea "x"
type textarea "I heartly believe that s"
type textarea "x"
type textarea "I heartly believe that st"
type textarea "x"
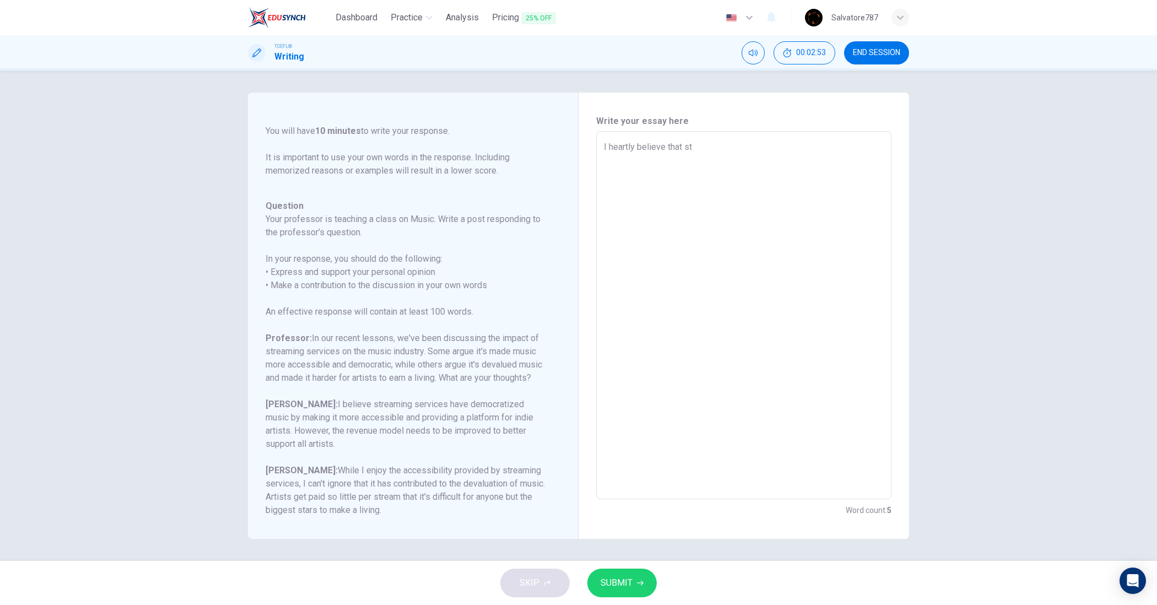
type textarea "I heartly believe that str"
type textarea "x"
type textarea "I heartly believe that stre"
type textarea "x"
type textarea "I heartly believe that strea"
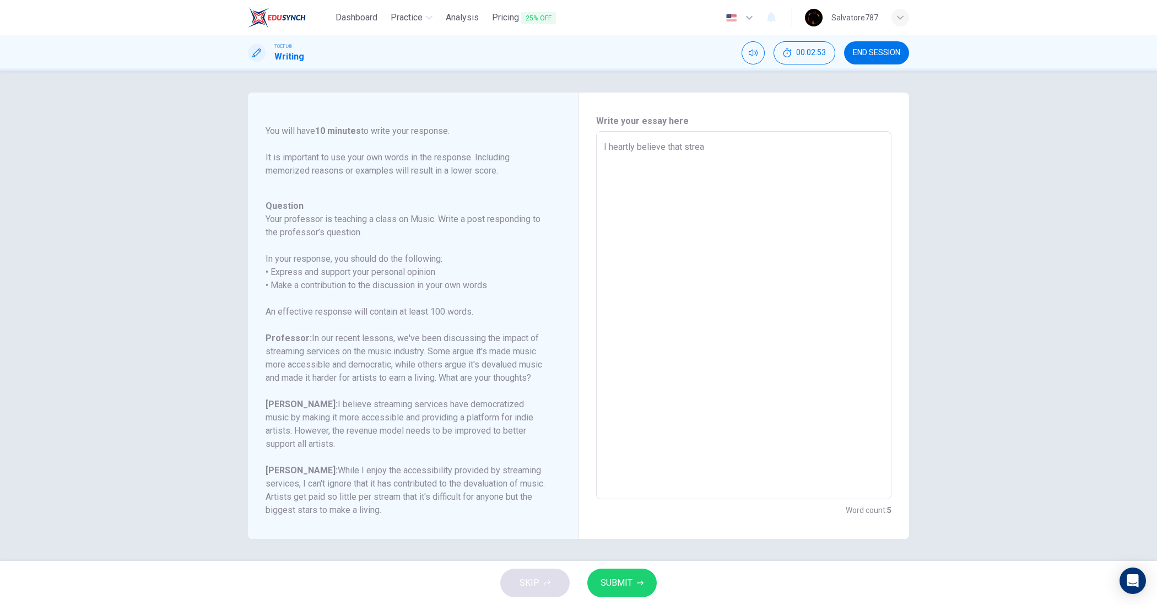
type textarea "x"
type textarea "I heartly believe that stream"
type textarea "x"
type textarea "I heartly believe that streami"
type textarea "x"
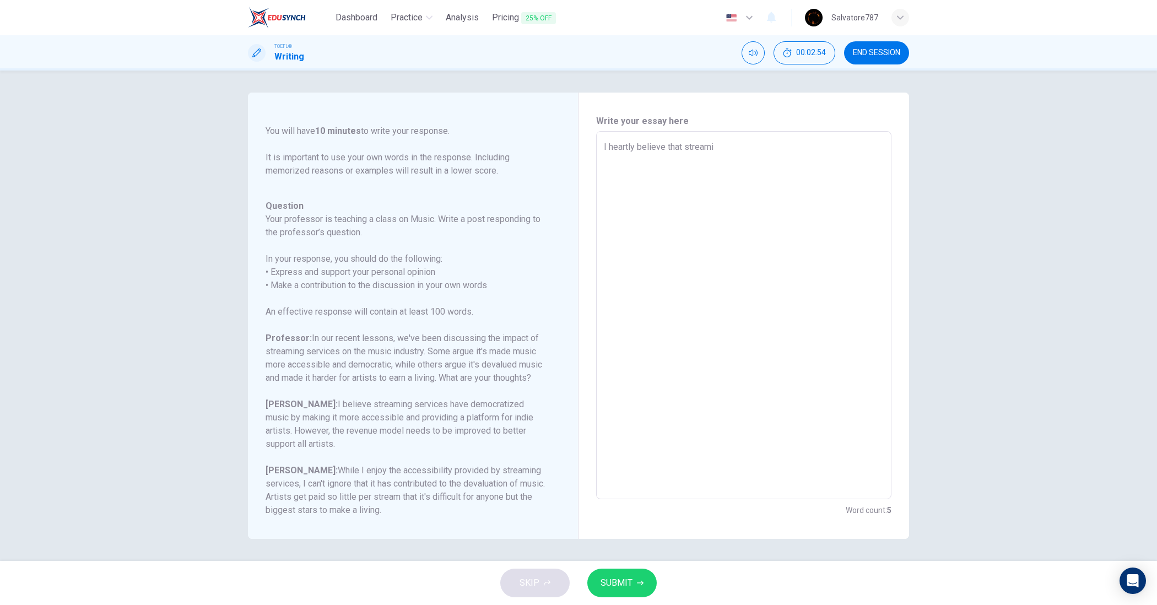
type textarea "I heartly believe that streamin"
type textarea "x"
type textarea "I heartly believe that streaming"
type textarea "x"
type textarea "I heartly believe that streaming"
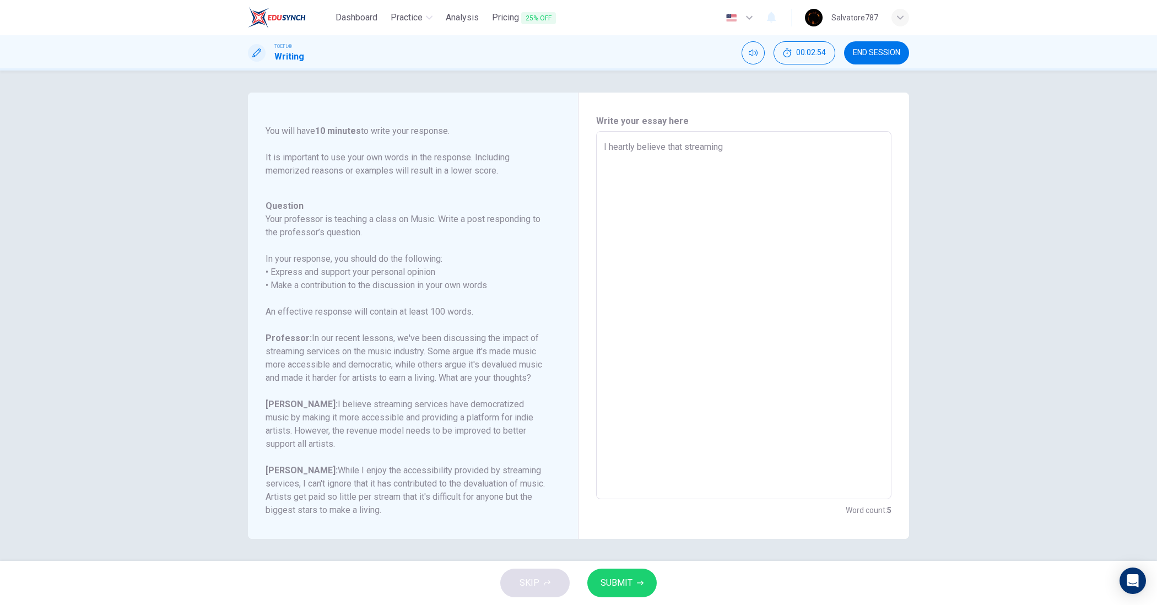
type textarea "x"
type textarea "I heartly believe that streaming s"
type textarea "x"
type textarea "I heartly believe that streaming se"
type textarea "x"
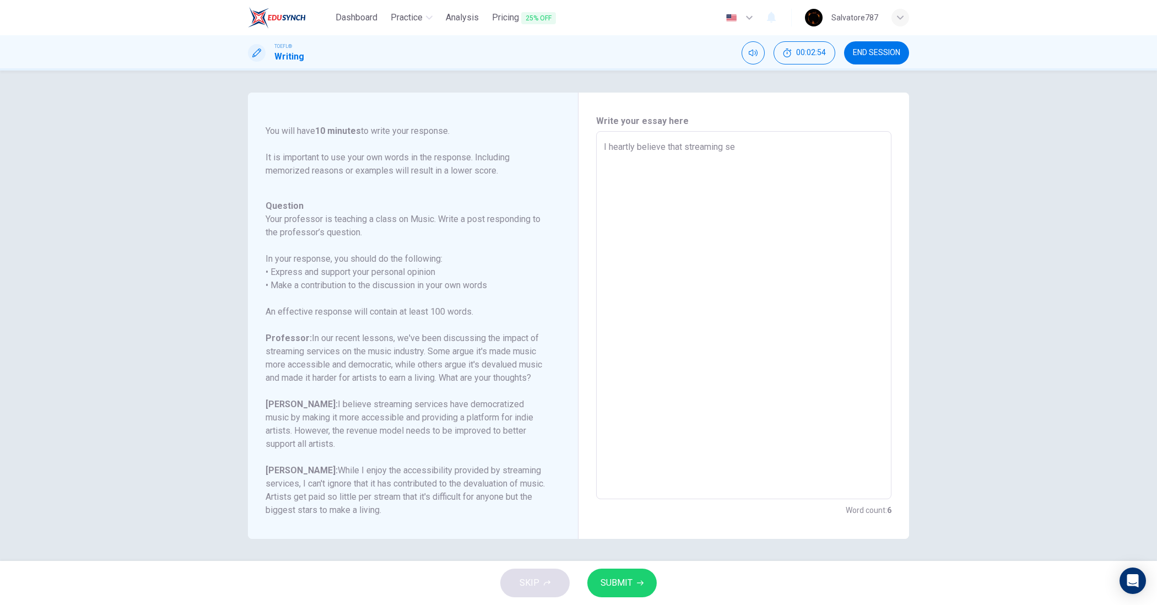
type textarea "I heartly believe that streaming ser"
type textarea "x"
type textarea "I heartly believe that streaming serv"
type textarea "x"
type textarea "I heartly believe that streaming servi"
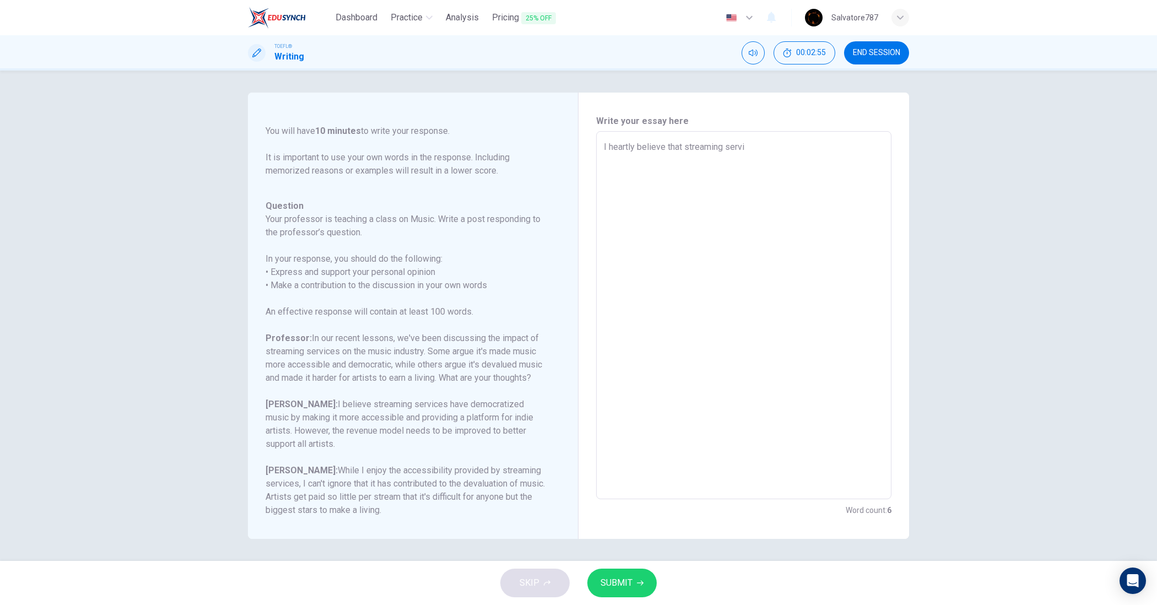
type textarea "x"
type textarea "I heartly believe that streaming serviv"
type textarea "x"
type textarea "I heartly believe that streaming servi"
type textarea "x"
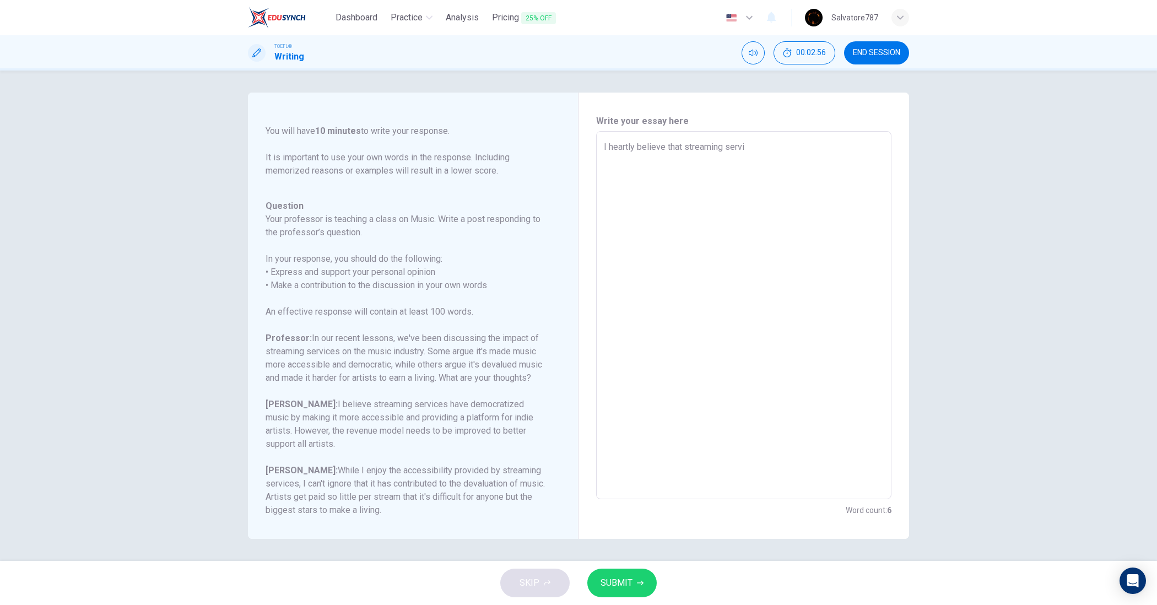
type textarea "I heartly believe that streaming servic"
type textarea "x"
type textarea "I heartly believe that streaming service"
type textarea "x"
type textarea "I heartly believe that streaming services"
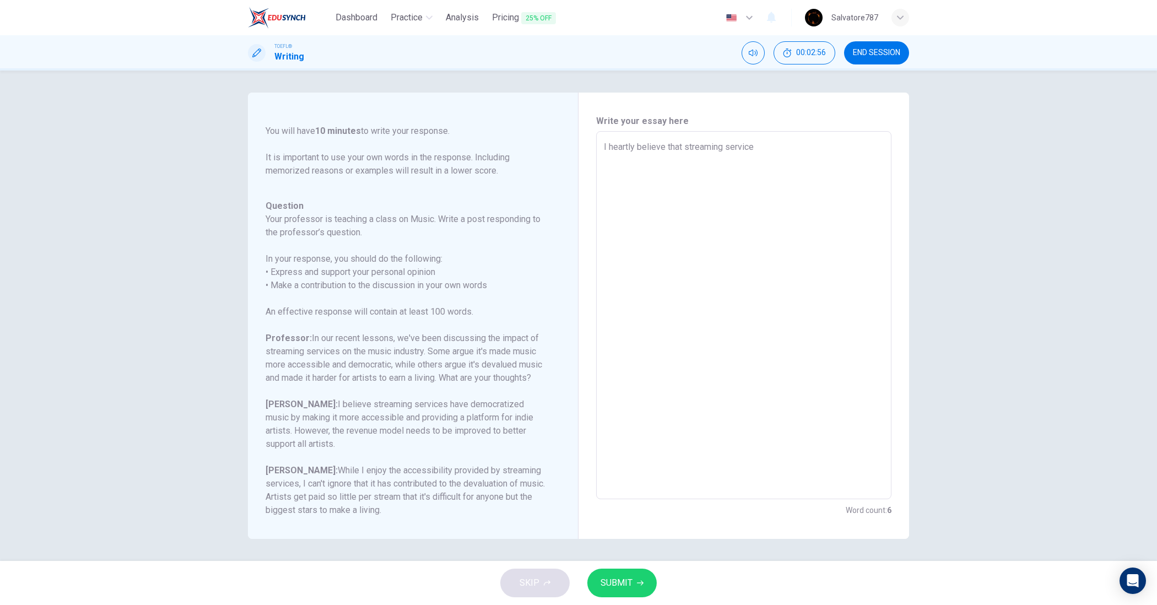
type textarea "x"
type textarea "I heartly believe that streaming services"
type textarea "x"
type textarea "I heartly believe that streaming services m"
type textarea "x"
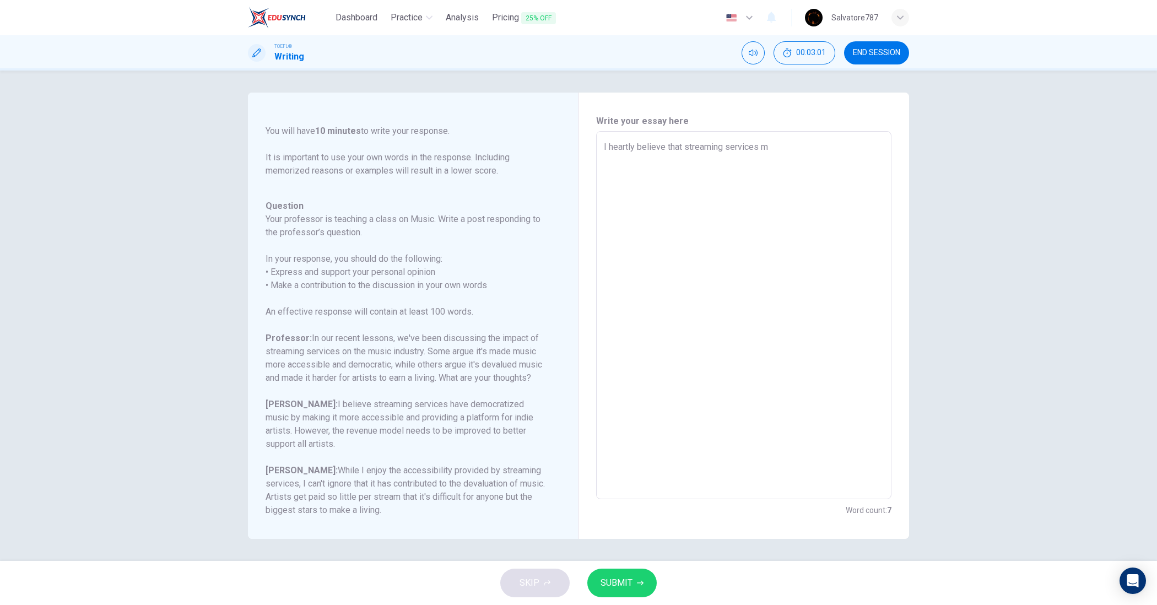
type textarea "I heartly believe that streaming services ma"
type textarea "x"
type textarea "I heartly believe that streaming services mad"
type textarea "x"
type textarea "I heartly believe that streaming services made"
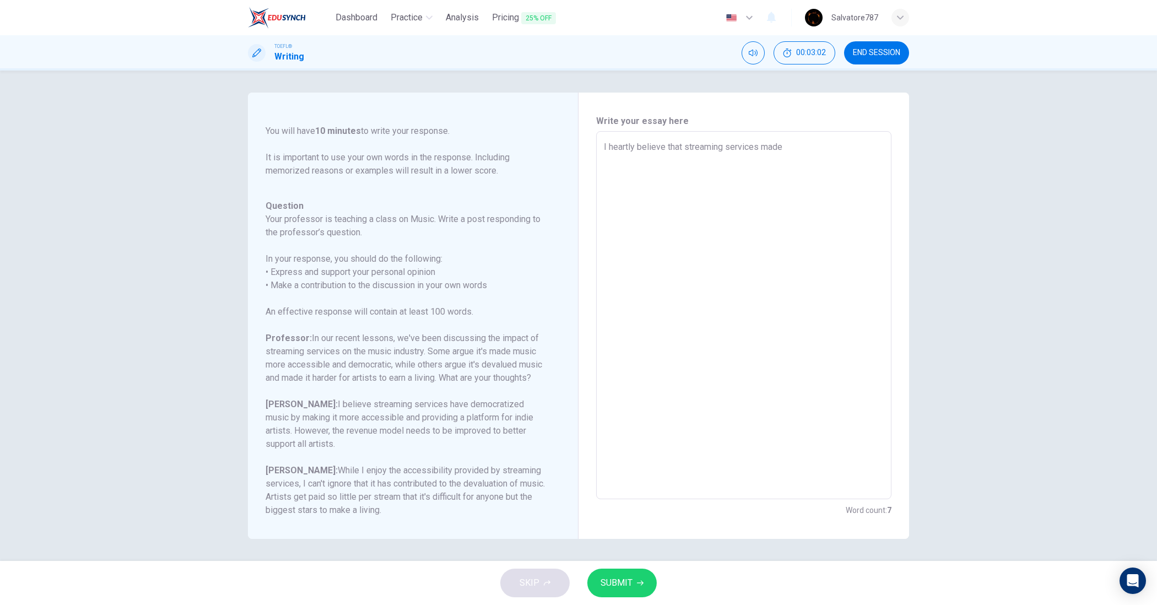
type textarea "x"
type textarea "I heartly believe that streaming services"
type textarea "x"
type textarea "I heartly believe that streaming services h"
type textarea "x"
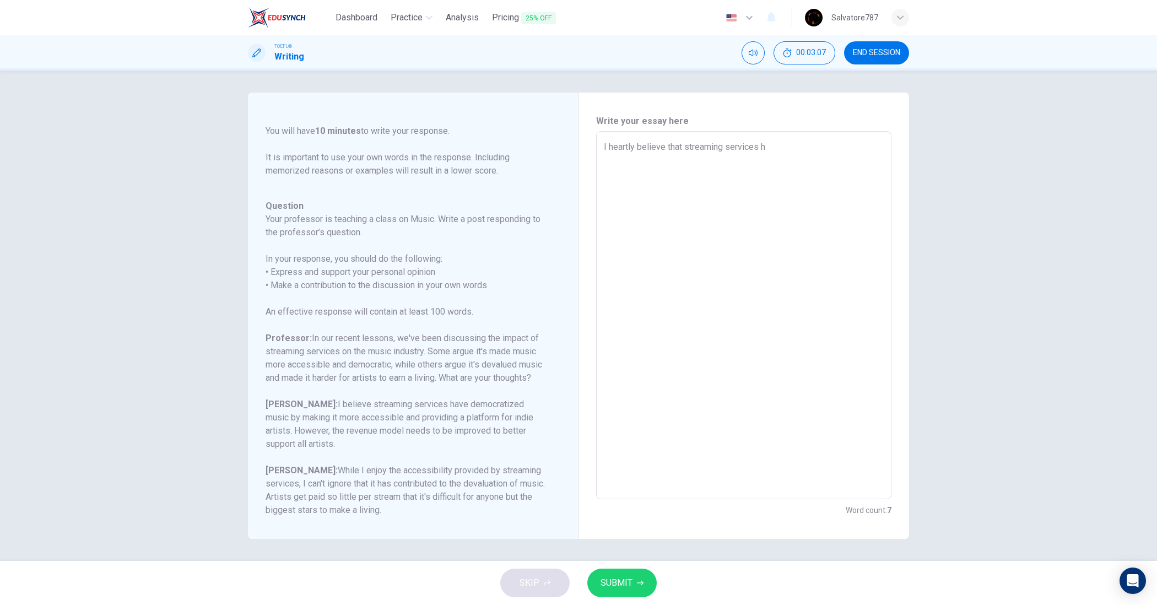
type textarea "I heartly believe that streaming services ha"
type textarea "x"
type textarea "I heartly believe that streaming services hav"
type textarea "x"
type textarea "I heartly believe that streaming services have"
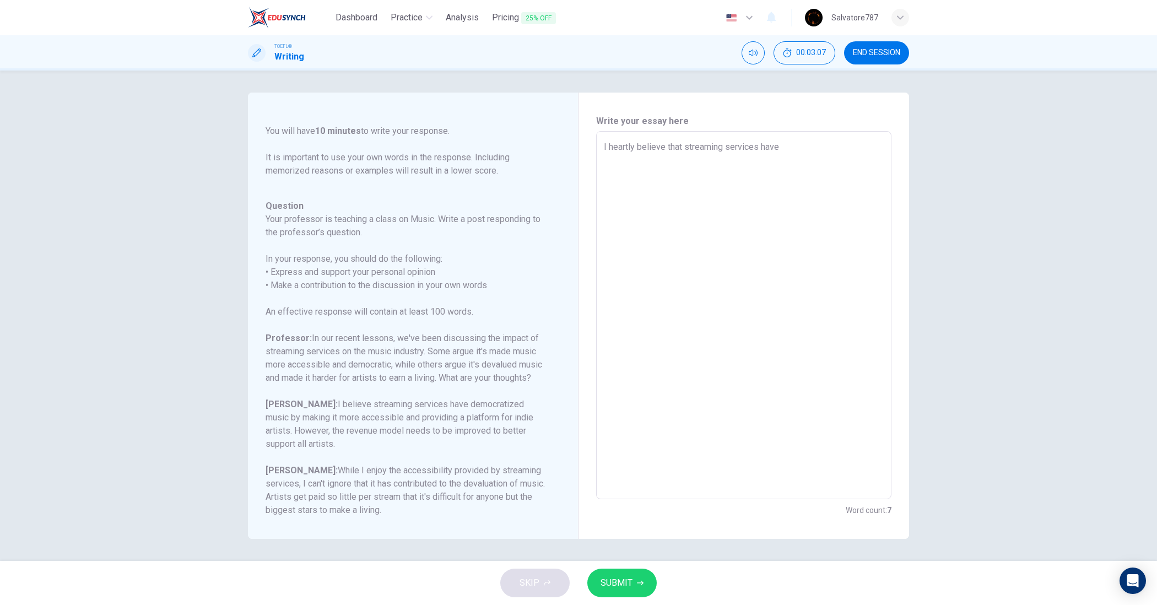
type textarea "x"
type textarea "I heartly believe that streaming services have"
type textarea "x"
type textarea "I heartly believe that streaming services have m"
type textarea "x"
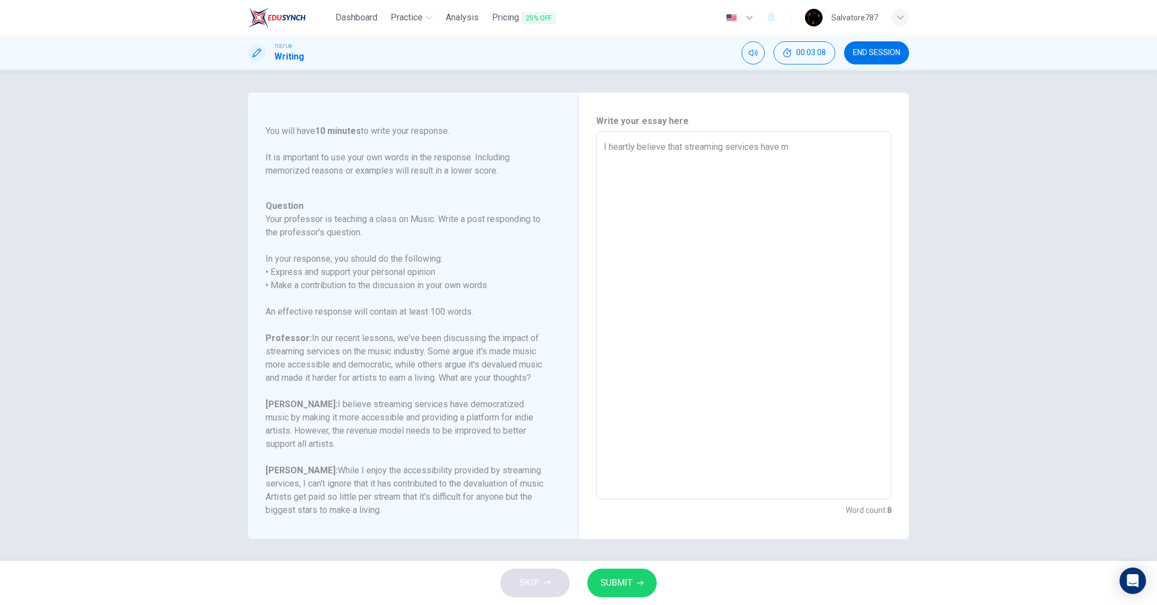
type textarea "I heartly believe that streaming services have mo"
type textarea "x"
type textarea "I heartly believe that streaming services have mor"
type textarea "x"
type textarea "I heartly believe that streaming services have more"
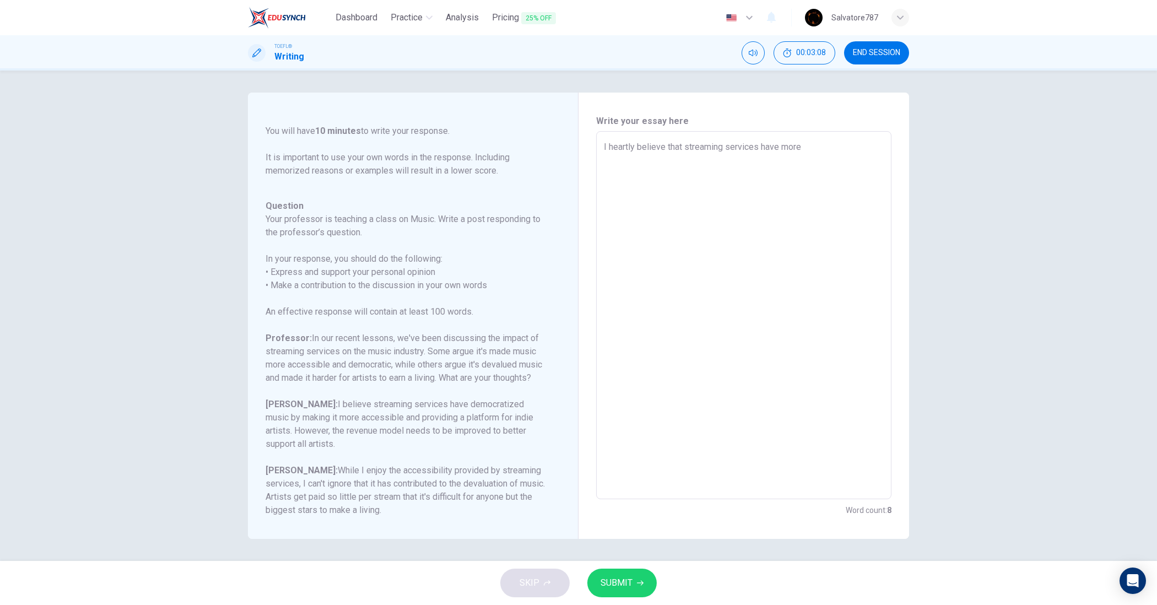
type textarea "x"
type textarea "I heartly believe that streaming services have more"
type textarea "x"
type textarea "I heartly believe that streaming services have more p"
type textarea "x"
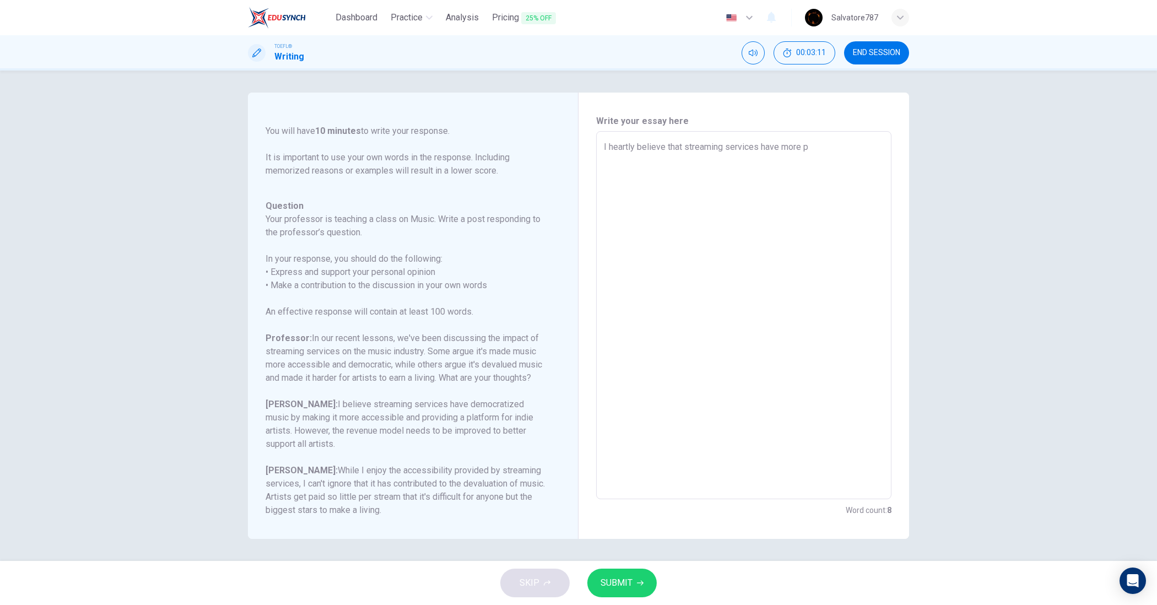
type textarea "I heartly believe that streaming services have more pr"
type textarea "x"
type textarea "I heartly believe that streaming services have more pro"
type textarea "x"
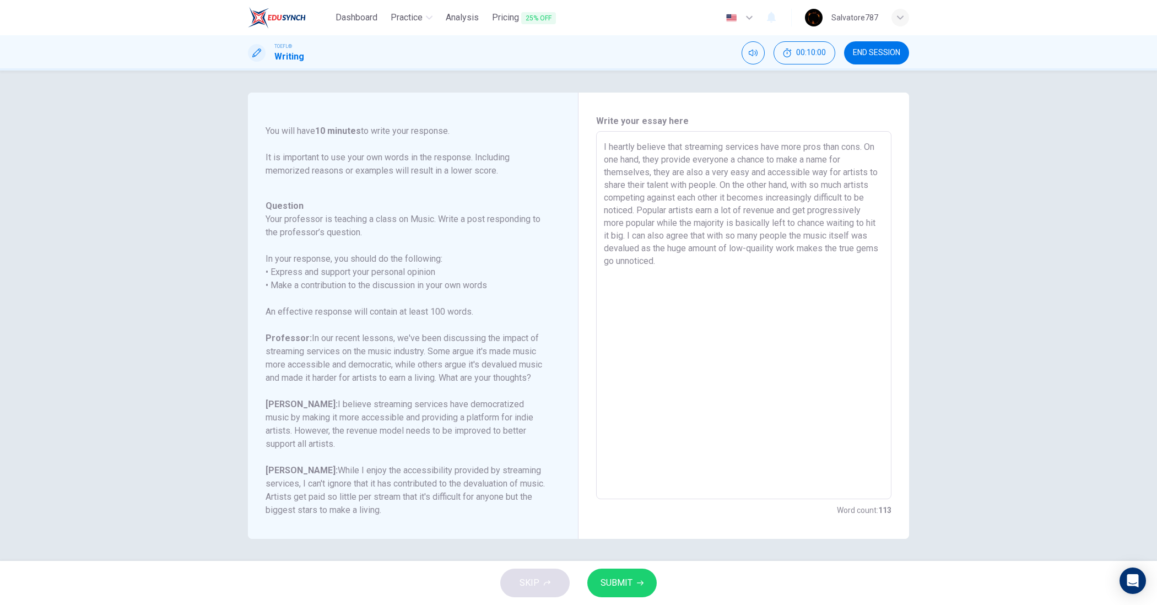
click at [754, 296] on textarea "I heartly believe that streaming services have more pros than cons. On one hand…" at bounding box center [744, 315] width 280 height 350
drag, startPoint x: 694, startPoint y: 262, endPoint x: 546, endPoint y: 127, distance: 200.8
click at [546, 127] on div "Question 1 Question Type : Writing for an Academic Discussion Directions For th…" at bounding box center [578, 316] width 661 height 446
click at [703, 265] on textarea "I heartly believe that streaming services have more pros than cons. On one hand…" at bounding box center [744, 315] width 280 height 350
drag, startPoint x: 725, startPoint y: 262, endPoint x: 510, endPoint y: 40, distance: 308.9
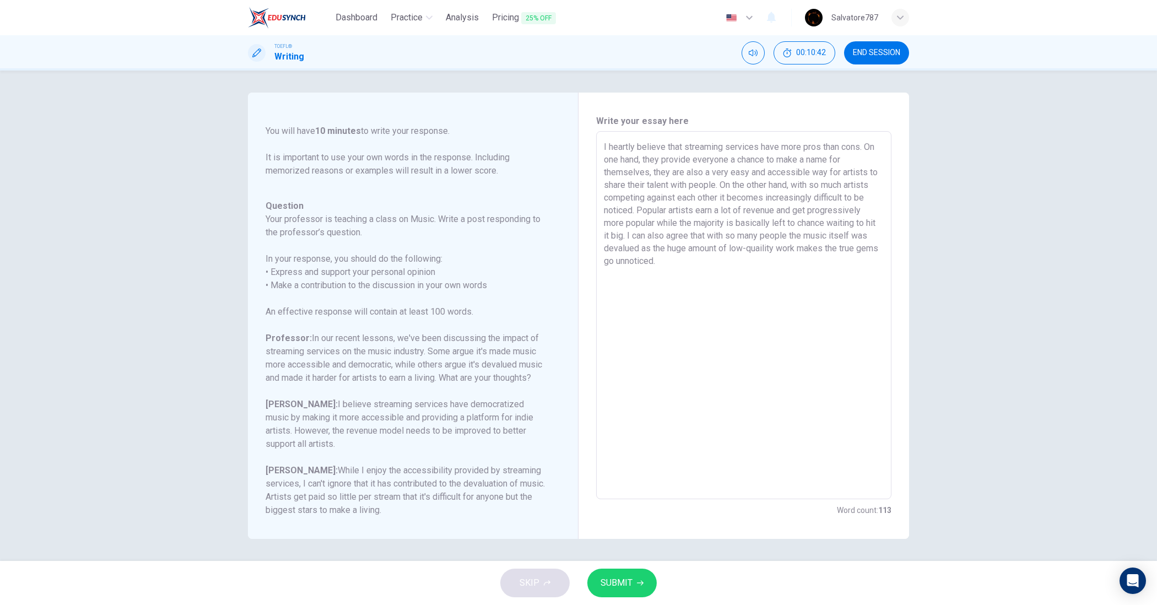
click at [510, 41] on div "Dashboard Practice Analysis Pricing 25% OFF English en ​ Salvatore787 TOEFL® Wr…" at bounding box center [578, 302] width 1157 height 605
click at [833, 270] on textarea "I heartly believe that streaming services have more pros than cons. On one hand…" at bounding box center [744, 315] width 280 height 350
